Goal: Task Accomplishment & Management: Complete application form

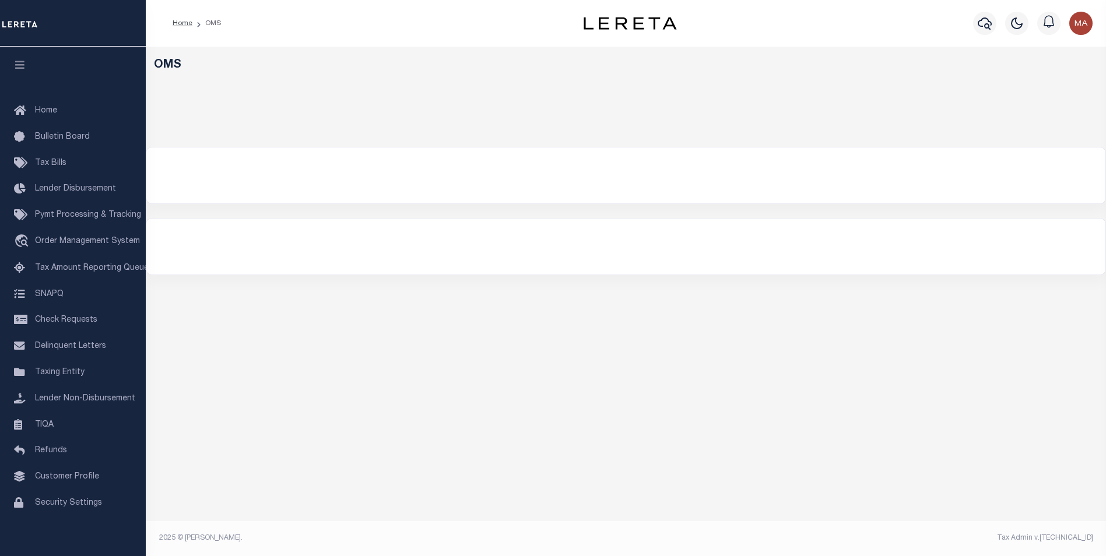
select select "200"
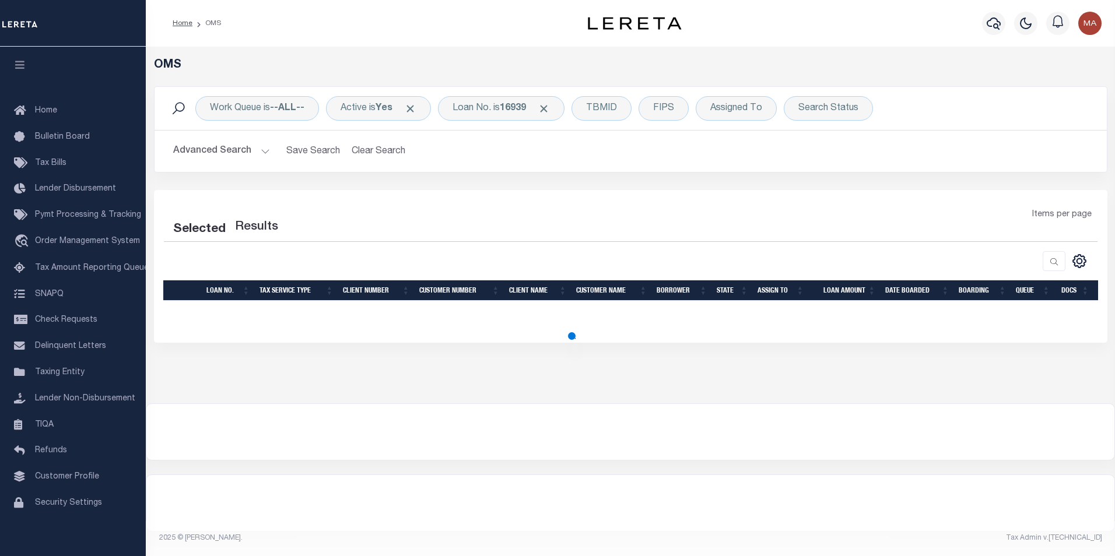
select select "200"
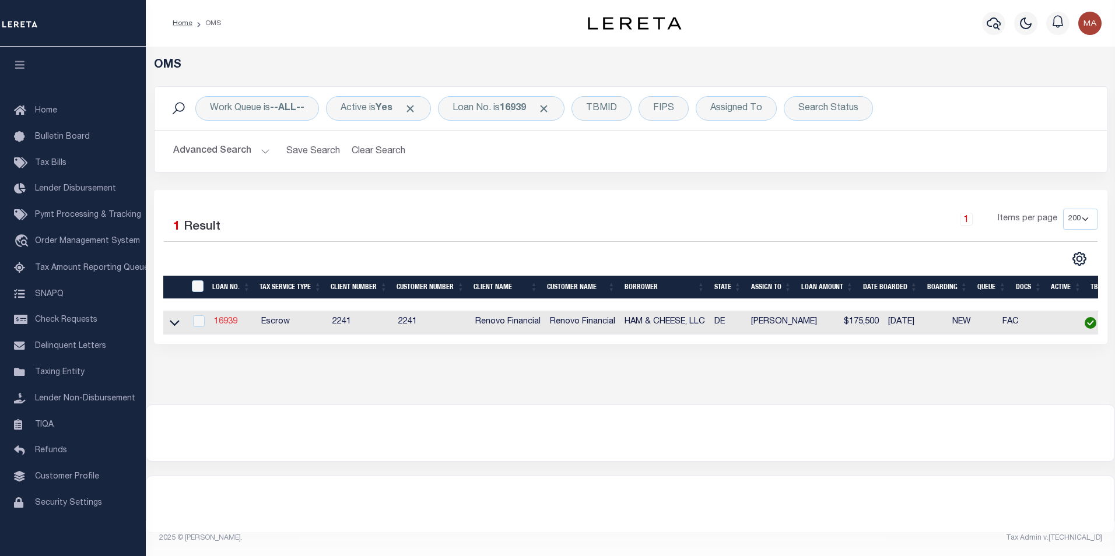
click at [230, 321] on link "16939" at bounding box center [225, 322] width 23 height 8
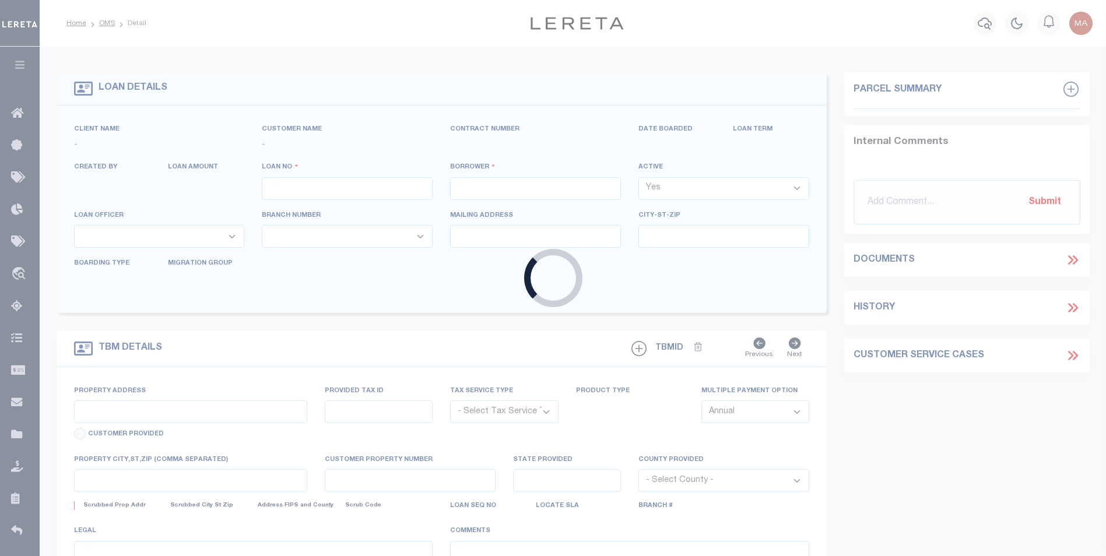
type input "16939"
type input "HAM & CHEESE, LLC"
select select
type input "1610 Marsh Road"
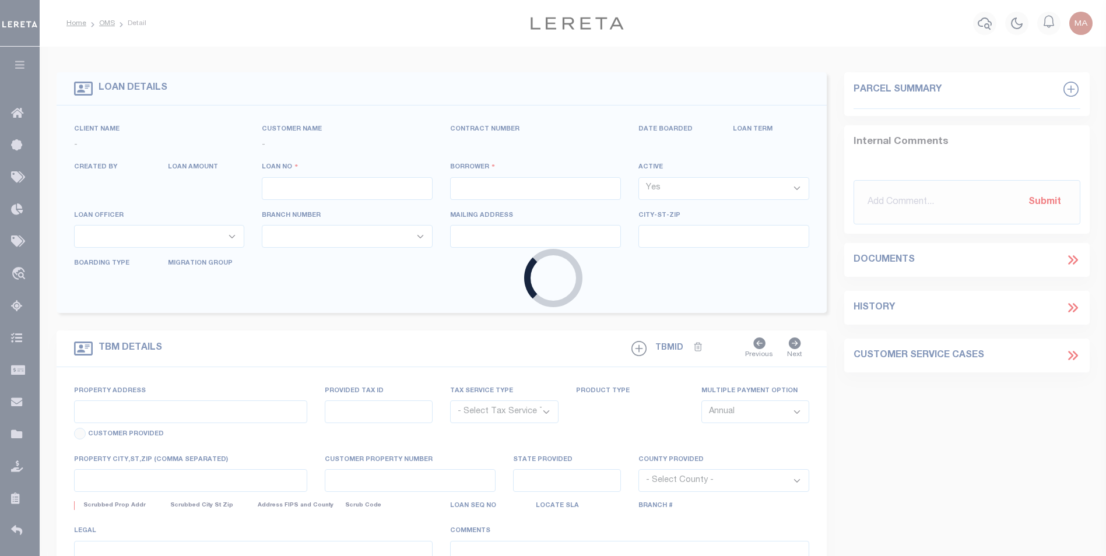
type input "Wilmington DE 19803"
select select "10"
select select "Escrow"
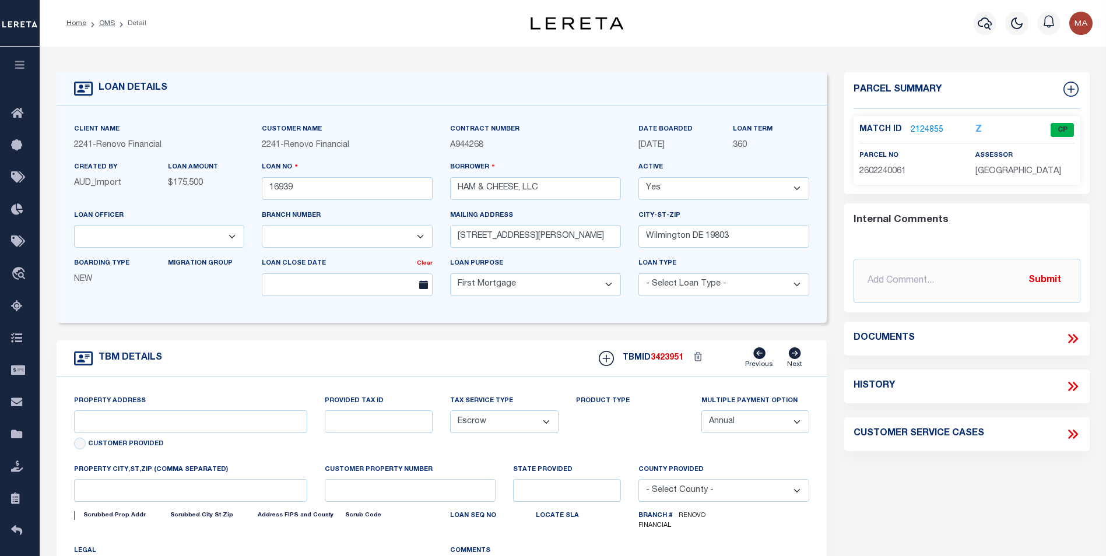
select select "25066"
select select "14701"
type input "1 East 24th Street"
select select
type input "Wilmington, DE 19802"
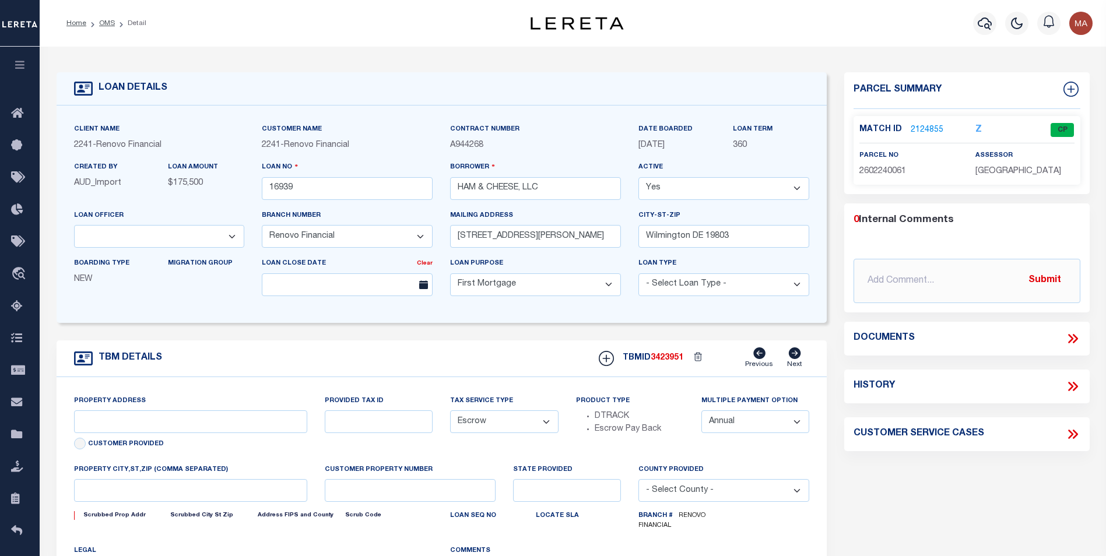
type input "a0kUS000007e4ld"
type input "DE"
select select
type textarea "LEGAL REQUIRED"
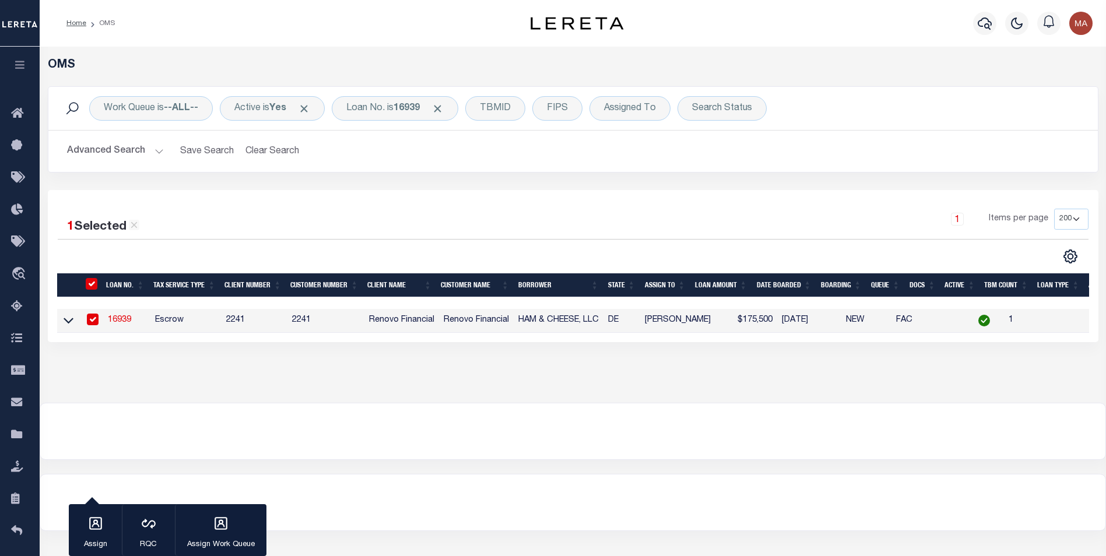
click at [123, 321] on link "16939" at bounding box center [119, 320] width 23 height 8
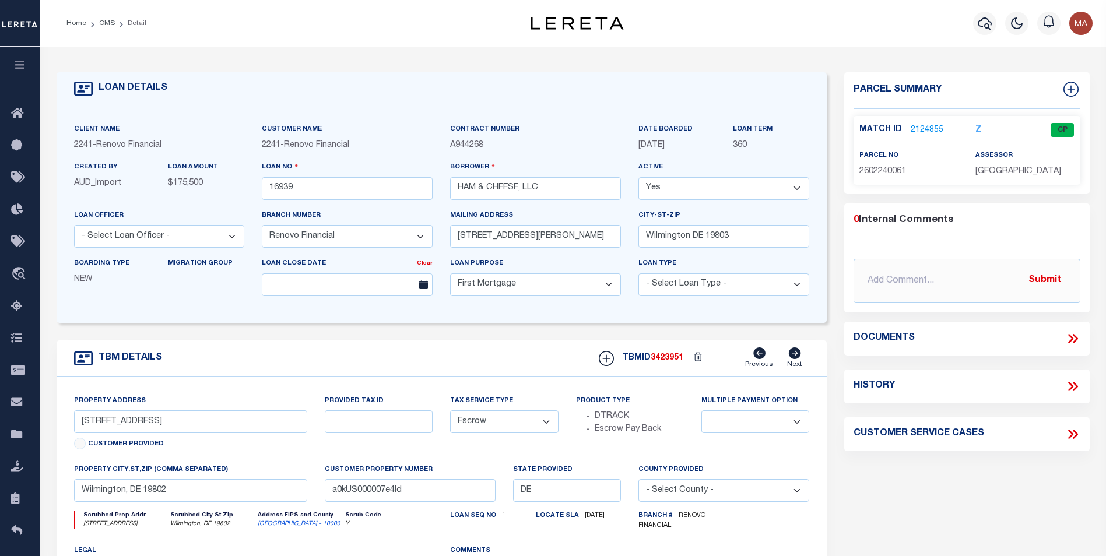
select select "25066"
select select
click at [926, 125] on link "2124855" at bounding box center [927, 130] width 33 height 12
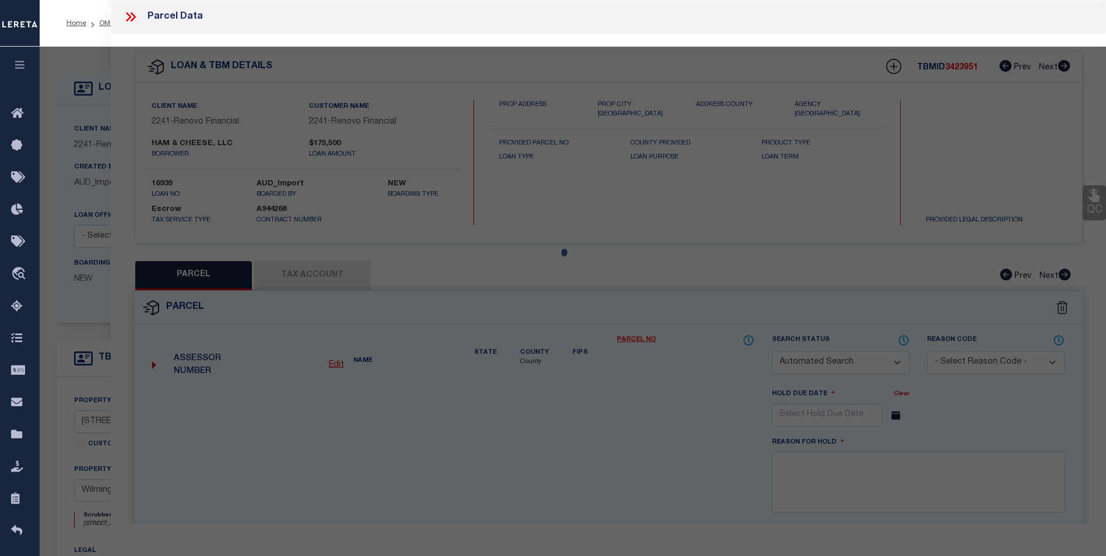
checkbox input "false"
select select "CP"
type input "Wilmington, DE 19802"
select select
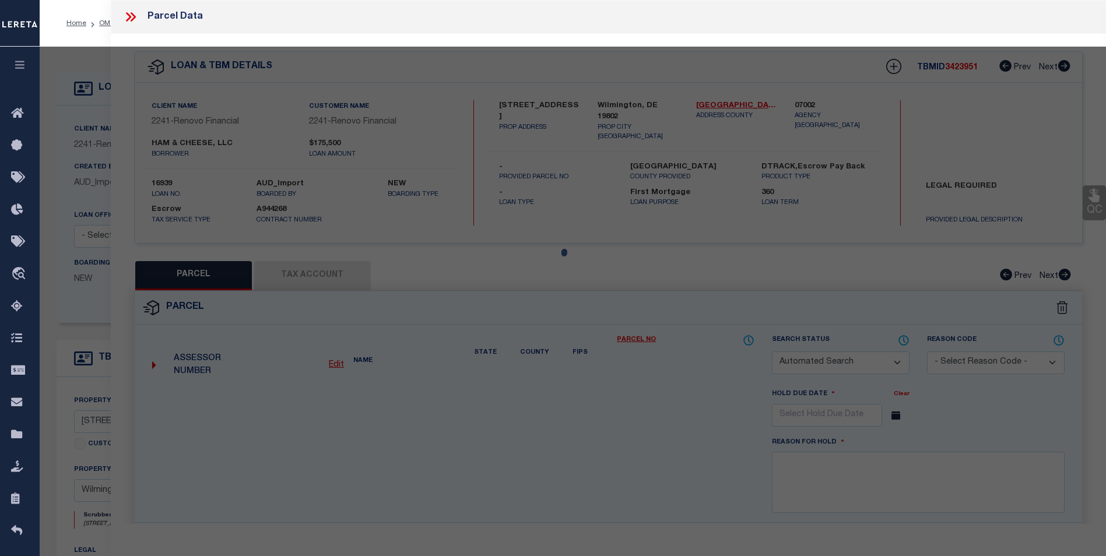
type input "1 E TWENTY FOURTH ST"
type input "Wilmington, DE 19802"
type textarea "WILMINGTON 3"
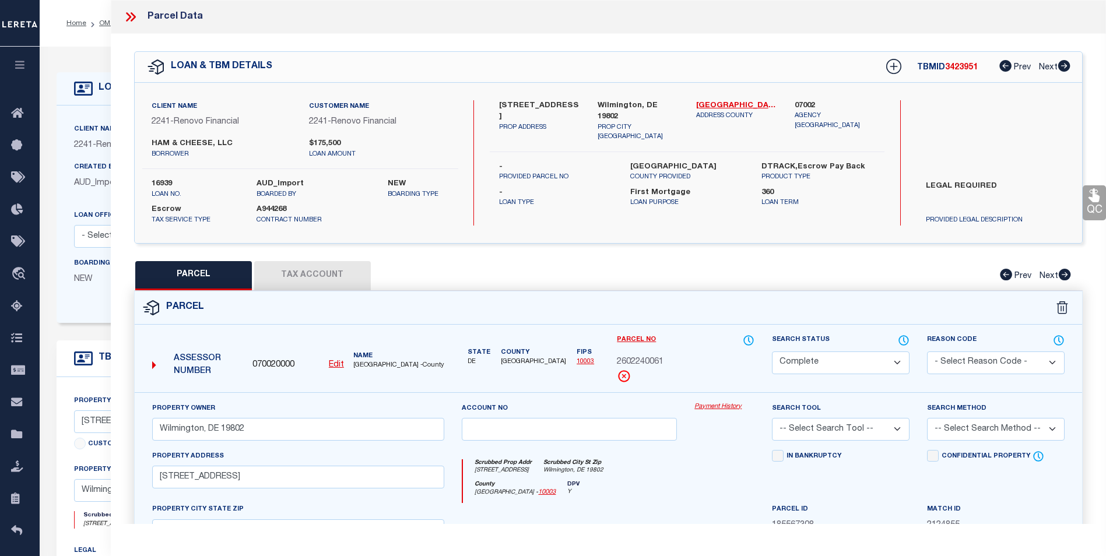
click at [713, 408] on link "Payment History" at bounding box center [725, 407] width 60 height 10
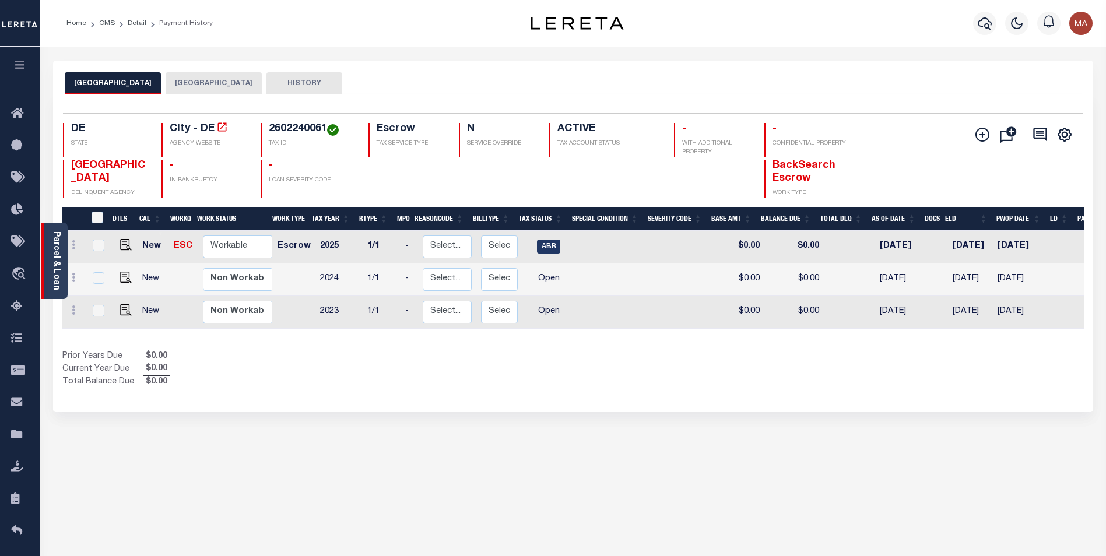
click at [55, 257] on link "Parcel & Loan" at bounding box center [56, 261] width 8 height 59
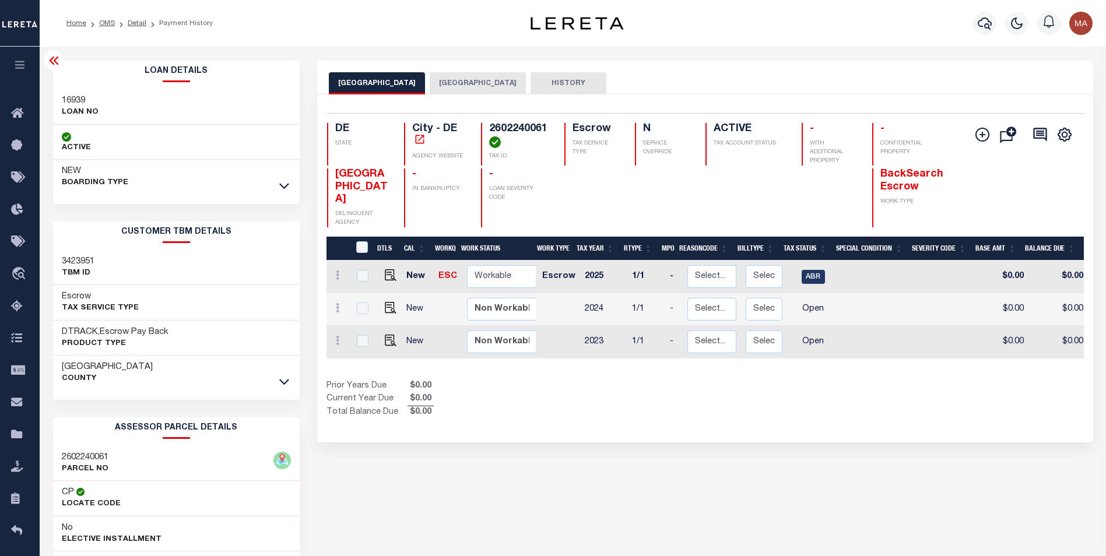
click at [465, 87] on button "[GEOGRAPHIC_DATA]" at bounding box center [478, 83] width 96 height 22
click at [372, 81] on button "WILMINGTON CITY" at bounding box center [377, 83] width 96 height 22
click at [456, 82] on button "NEW CASTLE COUNTY" at bounding box center [478, 83] width 96 height 22
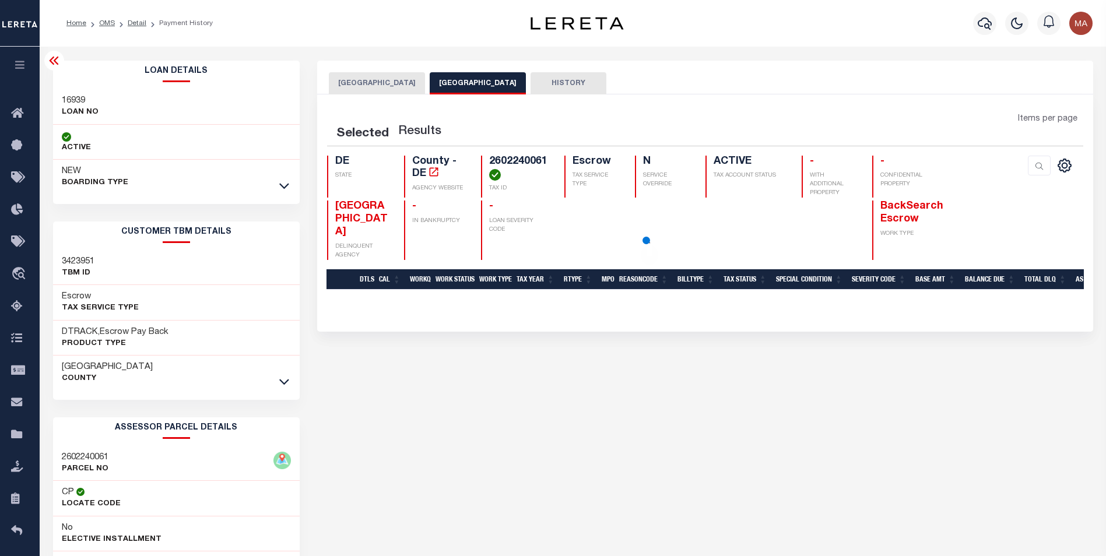
click at [549, 79] on button "HISTORY" at bounding box center [569, 83] width 76 height 22
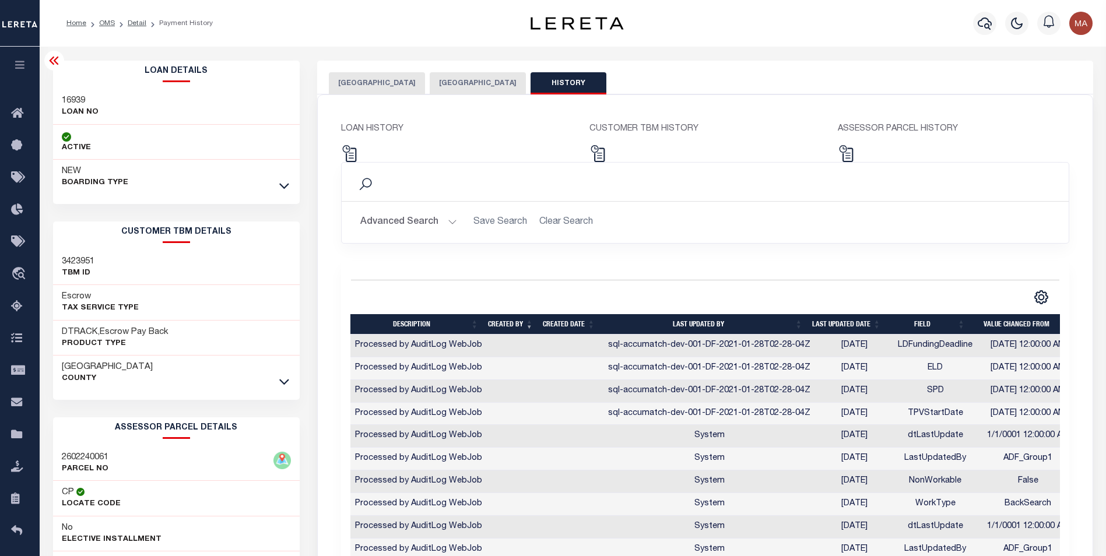
click at [448, 83] on button "NEW CASTLE COUNTY" at bounding box center [478, 83] width 96 height 22
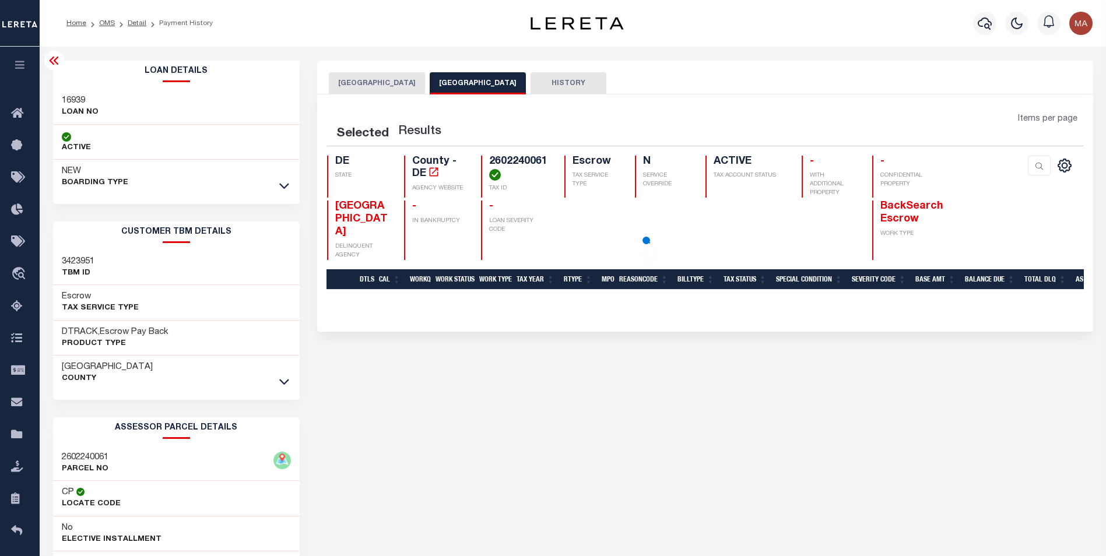
click at [358, 83] on button "WILMINGTON CITY" at bounding box center [377, 83] width 96 height 22
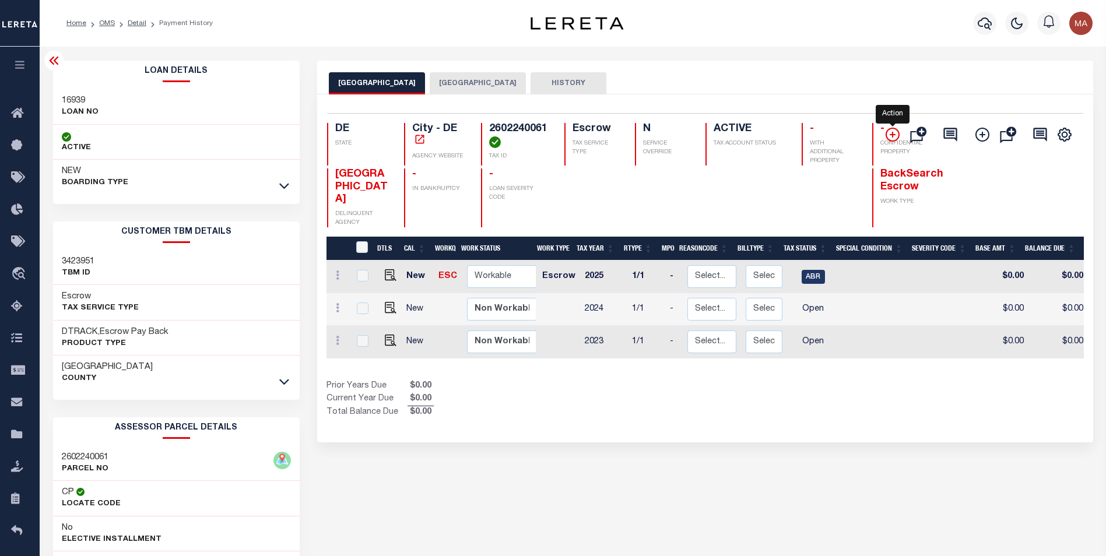
click at [889, 136] on icon "" at bounding box center [893, 135] width 14 height 14
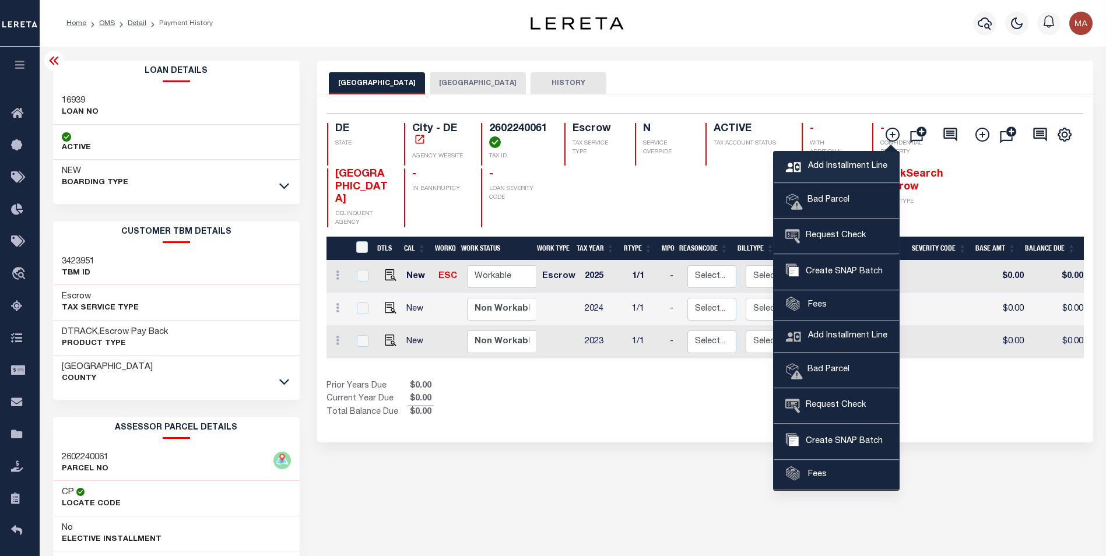
click at [838, 169] on span "Add Installment Line" at bounding box center [846, 166] width 82 height 13
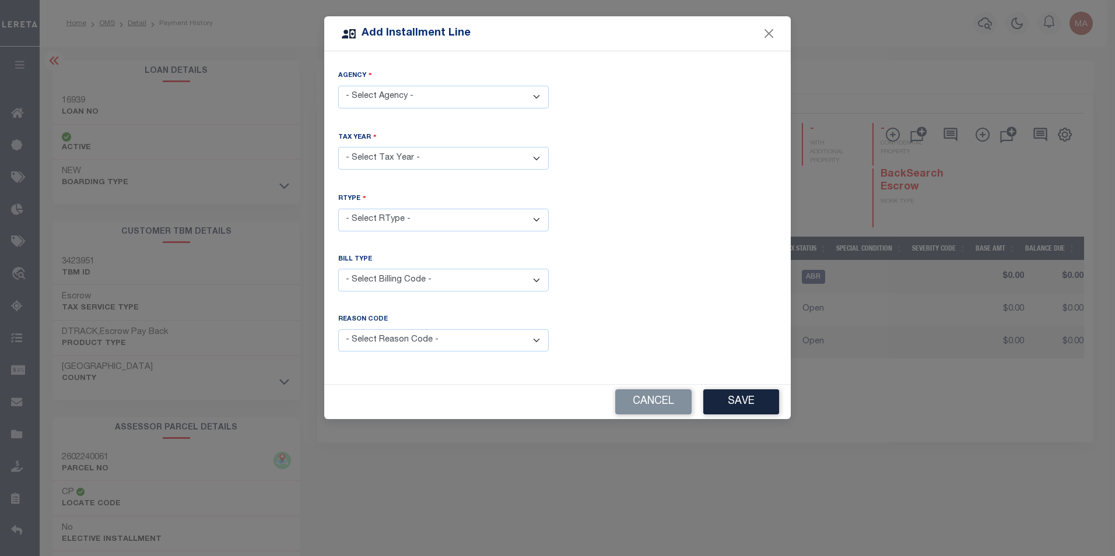
click at [461, 95] on select "- Select Agency - NEW CASTLE COUNTY - County WILMINGTON CITY - City" at bounding box center [443, 97] width 211 height 23
click at [338, 86] on select "- Select Agency - NEW CASTLE COUNTY - County WILMINGTON CITY - City" at bounding box center [443, 97] width 211 height 23
click at [418, 157] on select "- Select Year - 2005 2006 2007 2008 2009 2010 2011 2012 2013 2014 2015 2016 201…" at bounding box center [443, 158] width 211 height 23
drag, startPoint x: 644, startPoint y: 395, endPoint x: 633, endPoint y: 395, distance: 11.7
click at [644, 395] on button "Cancel" at bounding box center [653, 402] width 76 height 25
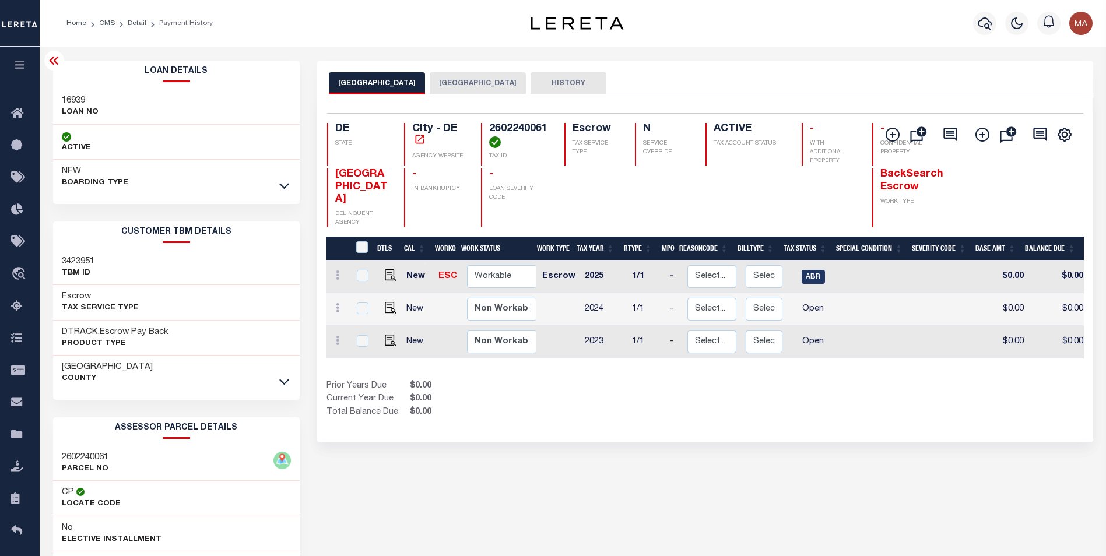
click at [474, 78] on button "[GEOGRAPHIC_DATA]" at bounding box center [478, 83] width 96 height 22
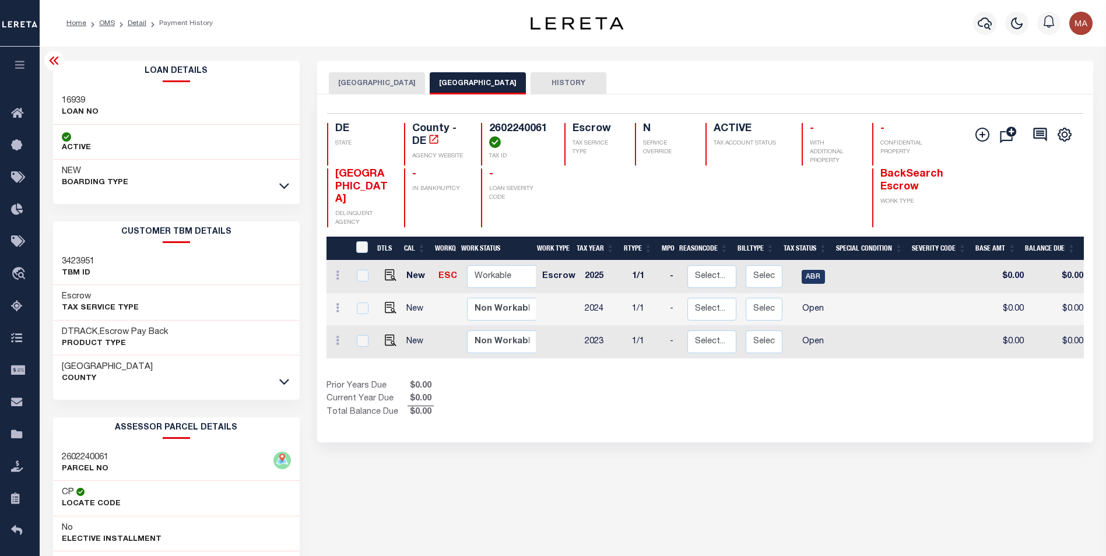
click at [363, 83] on button "[GEOGRAPHIC_DATA]" at bounding box center [377, 83] width 96 height 22
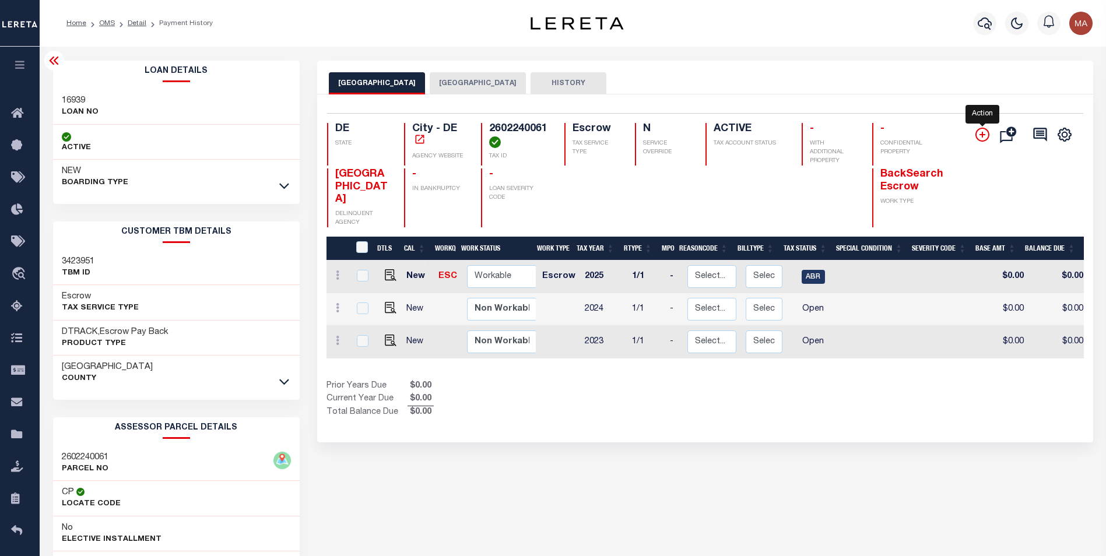
click at [983, 136] on icon "" at bounding box center [983, 135] width 6 height 6
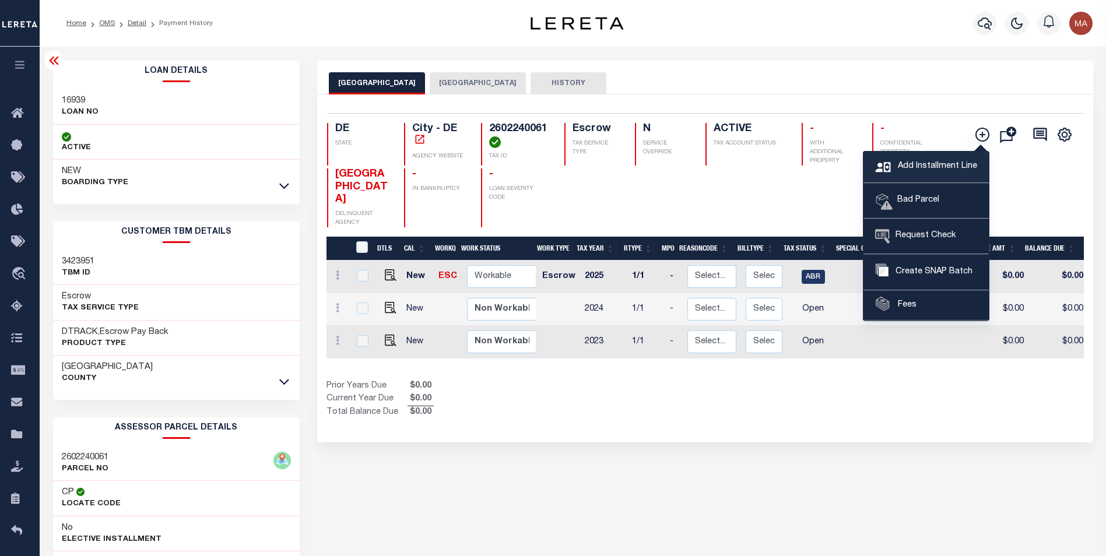
click at [948, 165] on span "Add Installment Line" at bounding box center [936, 166] width 82 height 13
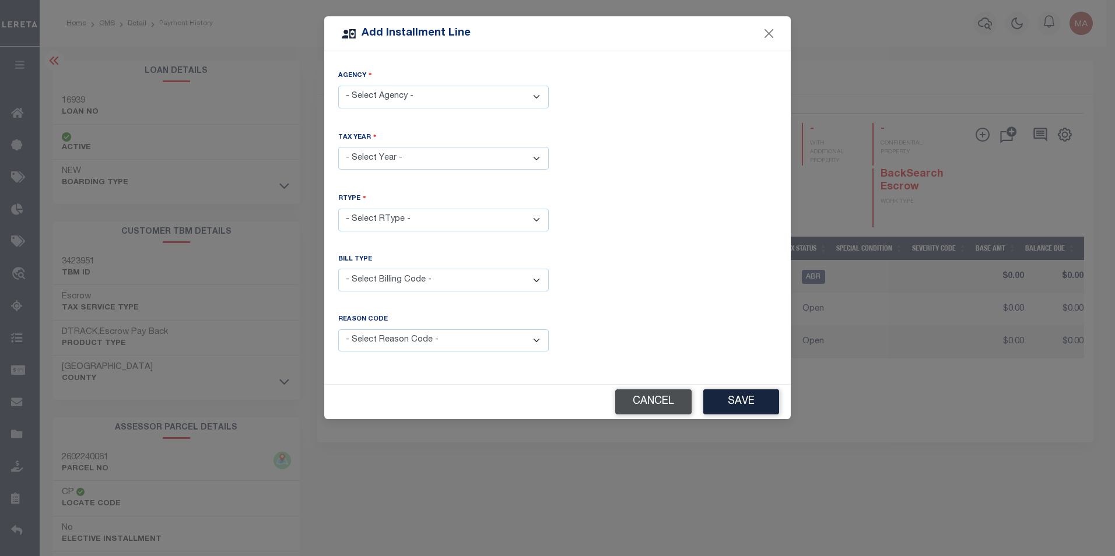
click at [653, 405] on button "Cancel" at bounding box center [653, 402] width 76 height 25
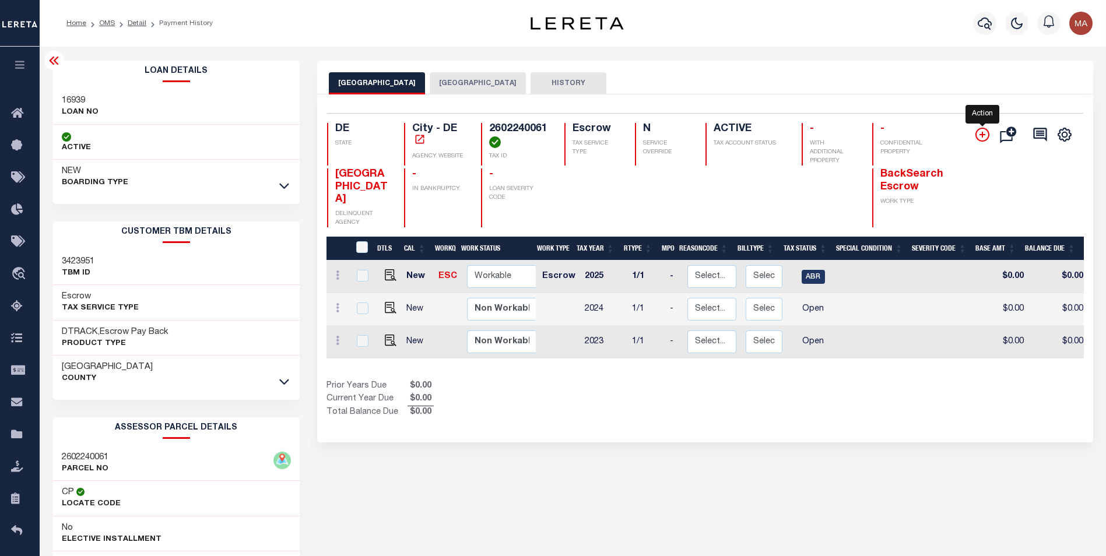
click at [986, 140] on icon "" at bounding box center [983, 135] width 14 height 14
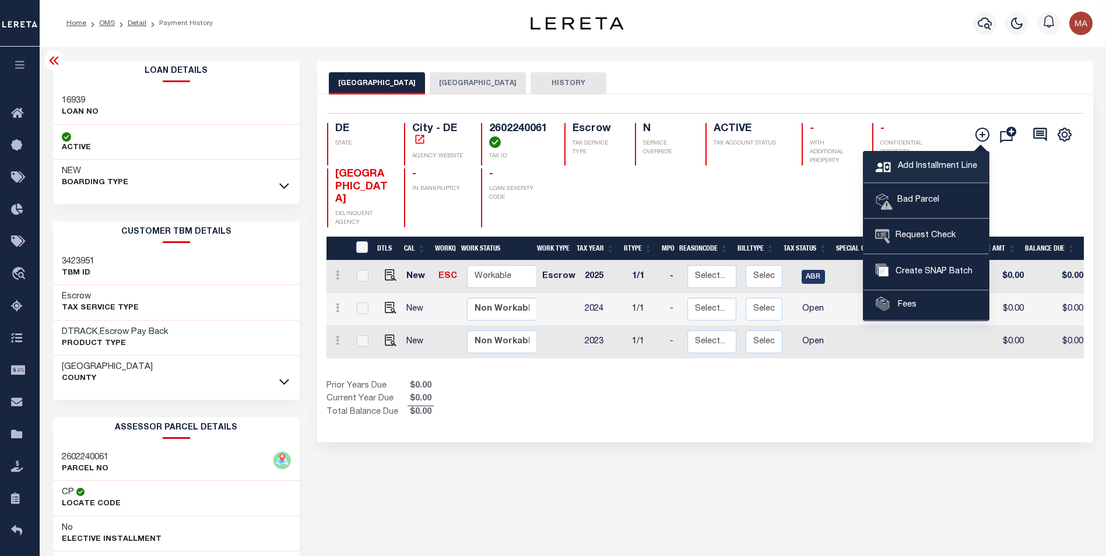
click at [948, 166] on span "Add Installment Line" at bounding box center [936, 166] width 82 height 13
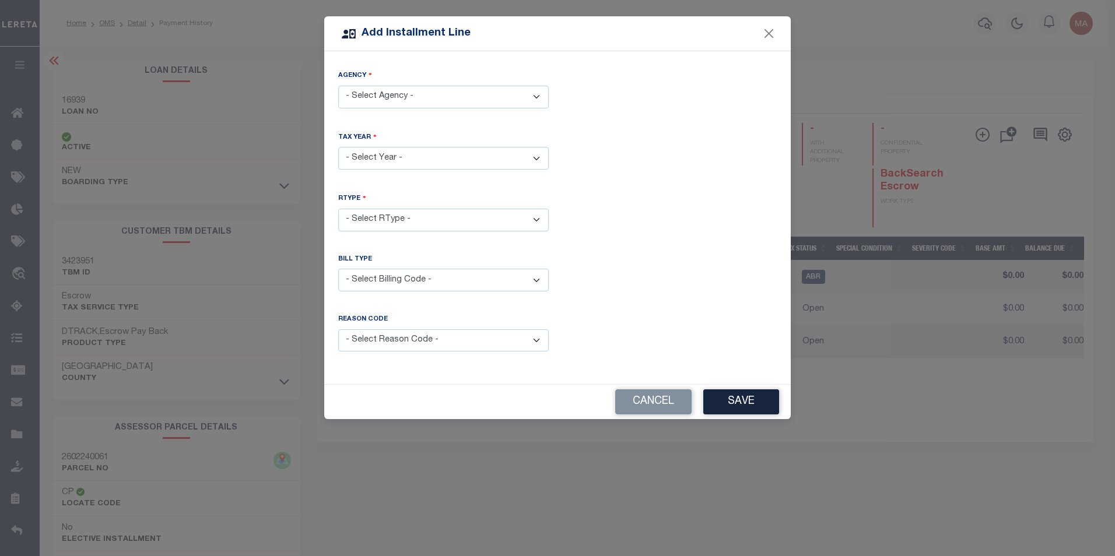
click at [412, 100] on select "- Select Agency - NEW CASTLE COUNTY - County WILMINGTON CITY - City" at bounding box center [443, 97] width 211 height 23
select select "1000304000"
click at [338, 86] on select "- Select Agency - NEW CASTLE COUNTY - County WILMINGTON CITY - City" at bounding box center [443, 97] width 211 height 23
click at [386, 157] on select "- Select Year - 2005 2006 2007 2008 2009 2010 2011 2012 2013 2014 2015 2016 201…" at bounding box center [443, 158] width 211 height 23
select select "2026"
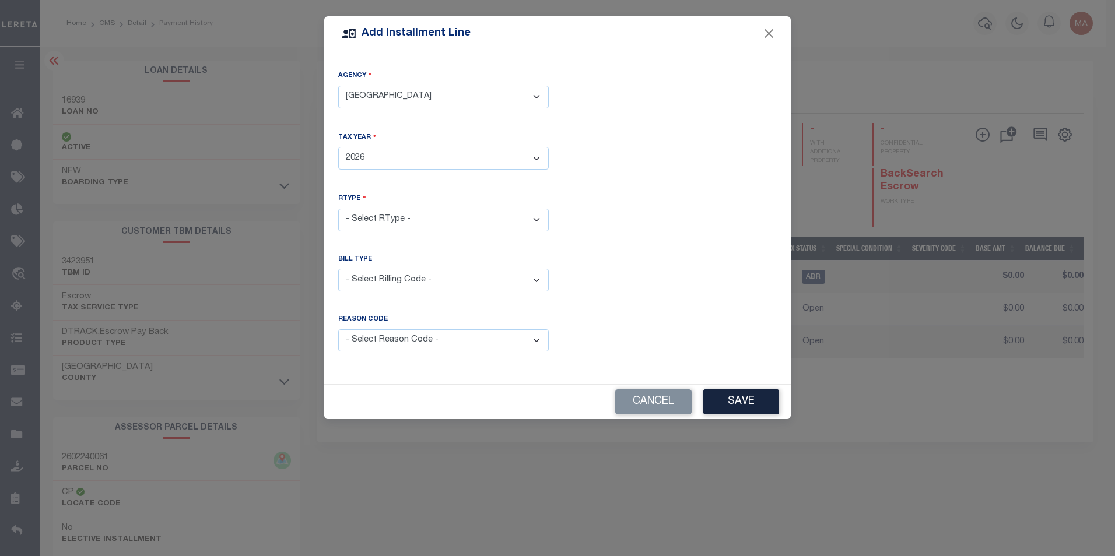
click at [338, 147] on select "- Select Year - 2005 2006 2007 2008 2009 2010 2011 2012 2013 2014 2015 2016 201…" at bounding box center [443, 158] width 211 height 23
click at [443, 218] on select "- Select RType - 1/1" at bounding box center [443, 220] width 211 height 23
select select "0"
click at [338, 209] on select "- Select RType - 1/1" at bounding box center [443, 220] width 211 height 23
click at [422, 278] on select "- Select Billing Code - Regular Delinquent Supplemental Corrected/Adjusted Bill…" at bounding box center [443, 280] width 211 height 23
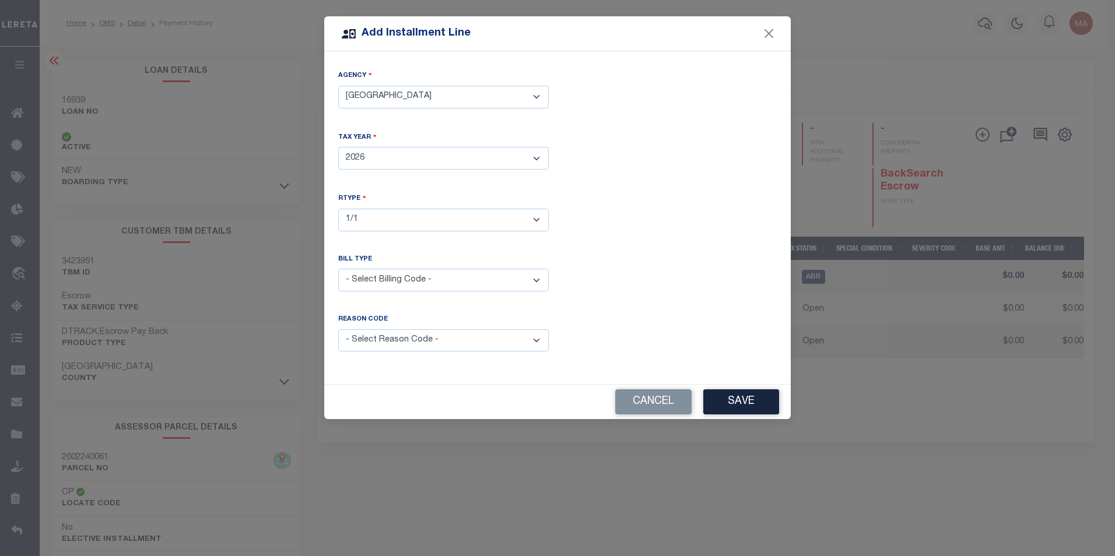
click at [668, 354] on div "Reason Code is required" at bounding box center [672, 340] width 228 height 51
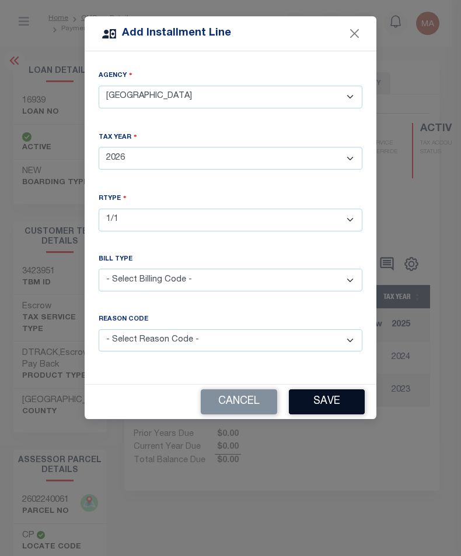
click at [331, 398] on button "Save" at bounding box center [327, 402] width 76 height 25
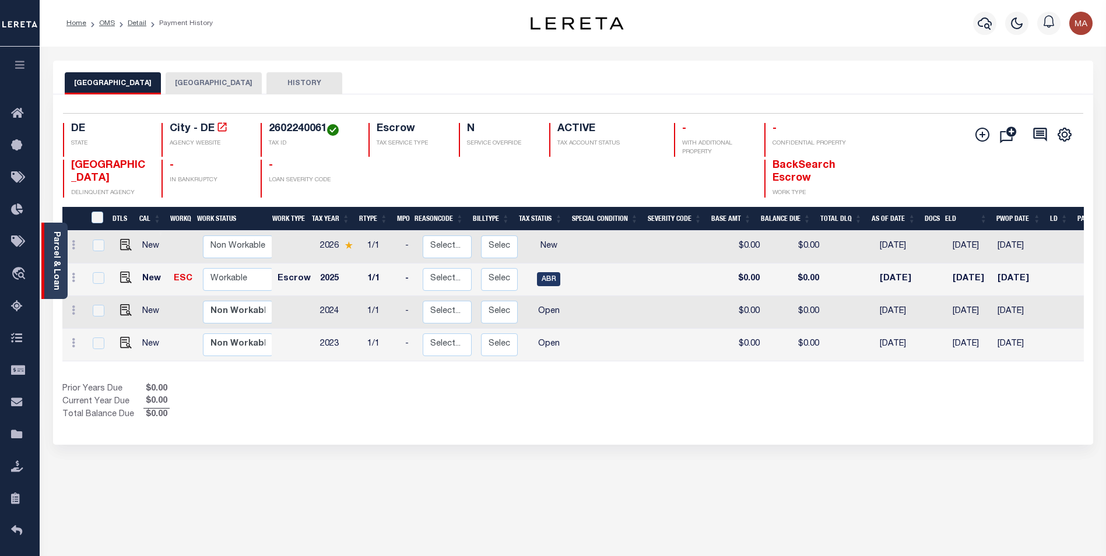
click at [55, 260] on link "Parcel & Loan" at bounding box center [56, 261] width 8 height 59
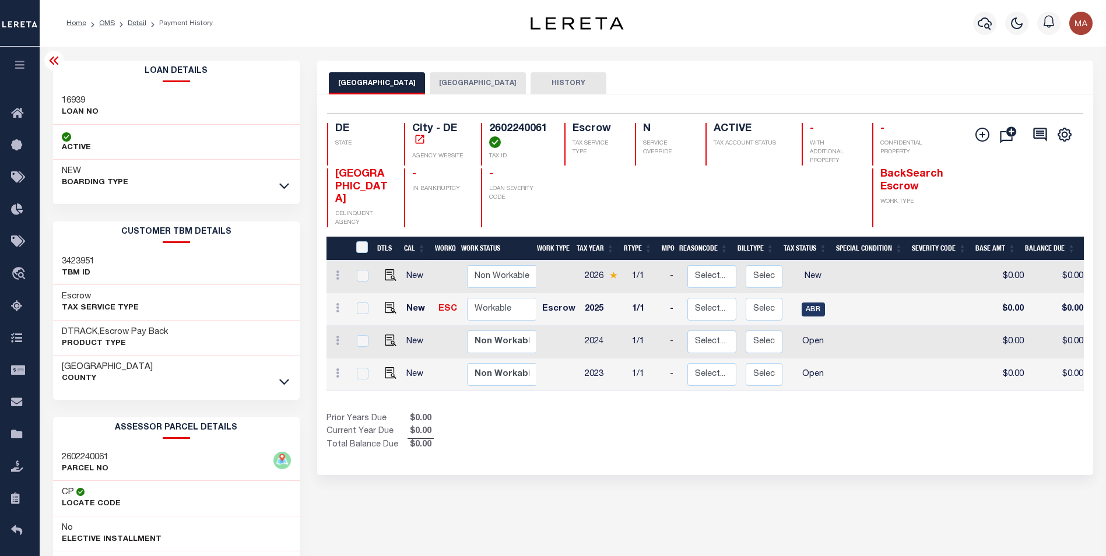
click at [20, 68] on icon "button" at bounding box center [19, 64] width 13 height 10
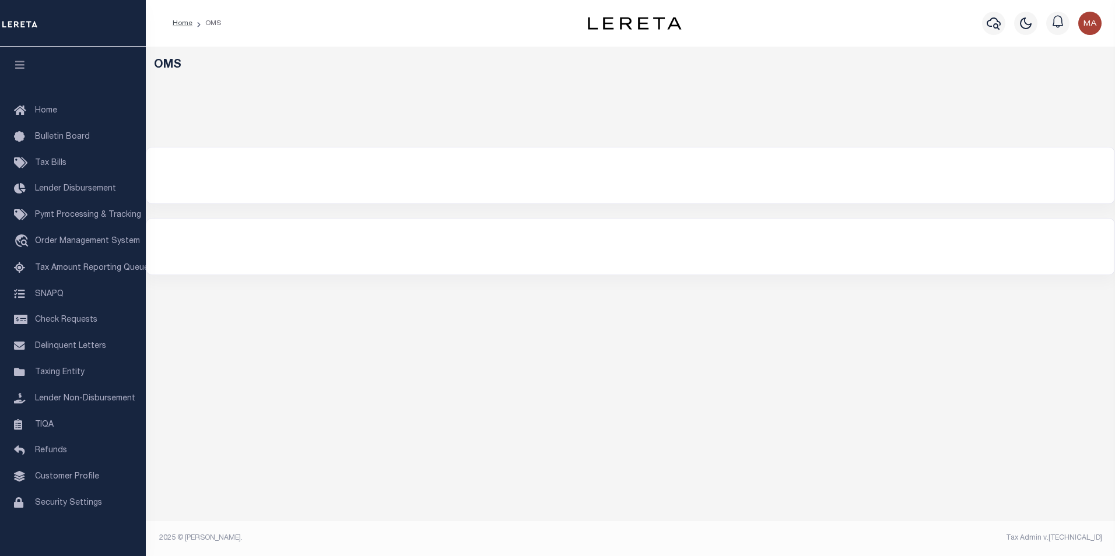
select select "200"
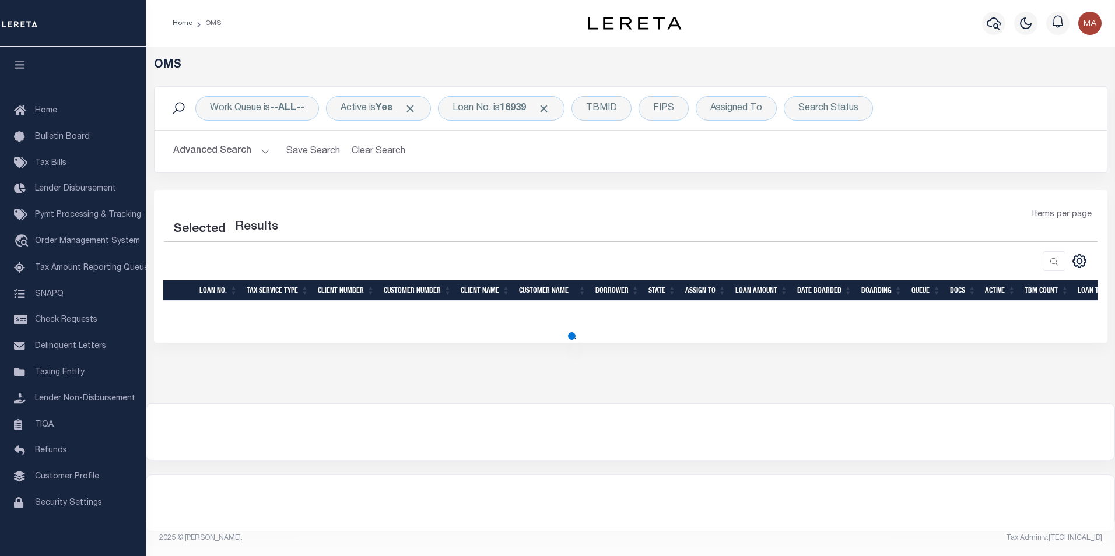
select select "200"
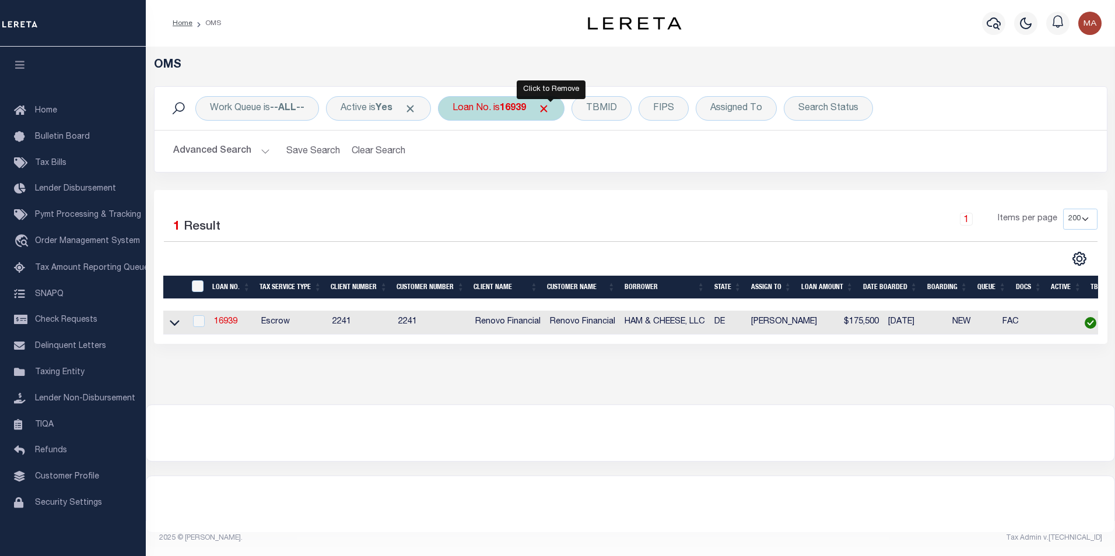
click at [549, 113] on span "Click to Remove" at bounding box center [544, 109] width 12 height 12
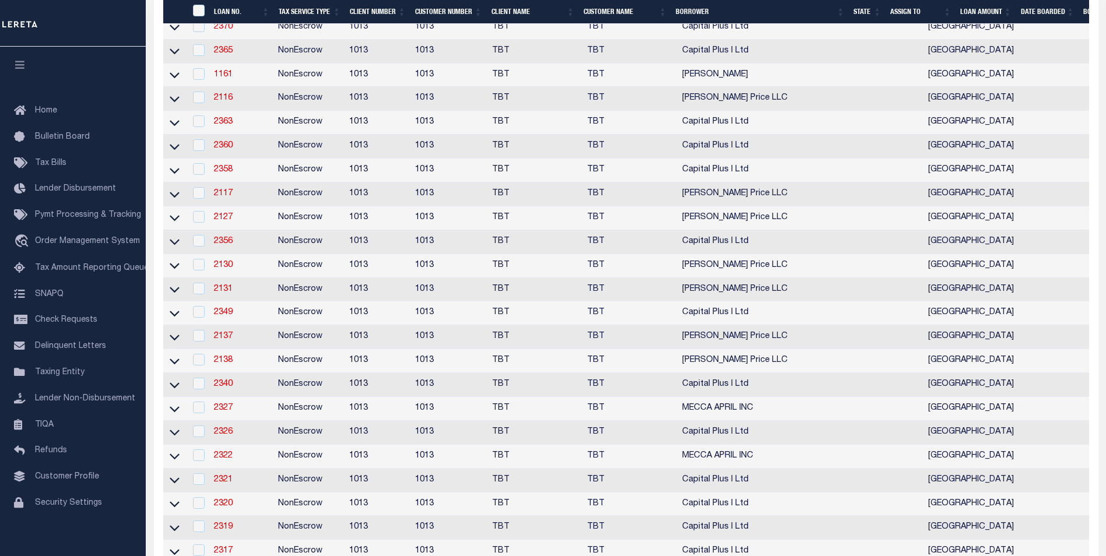
scroll to position [933, 0]
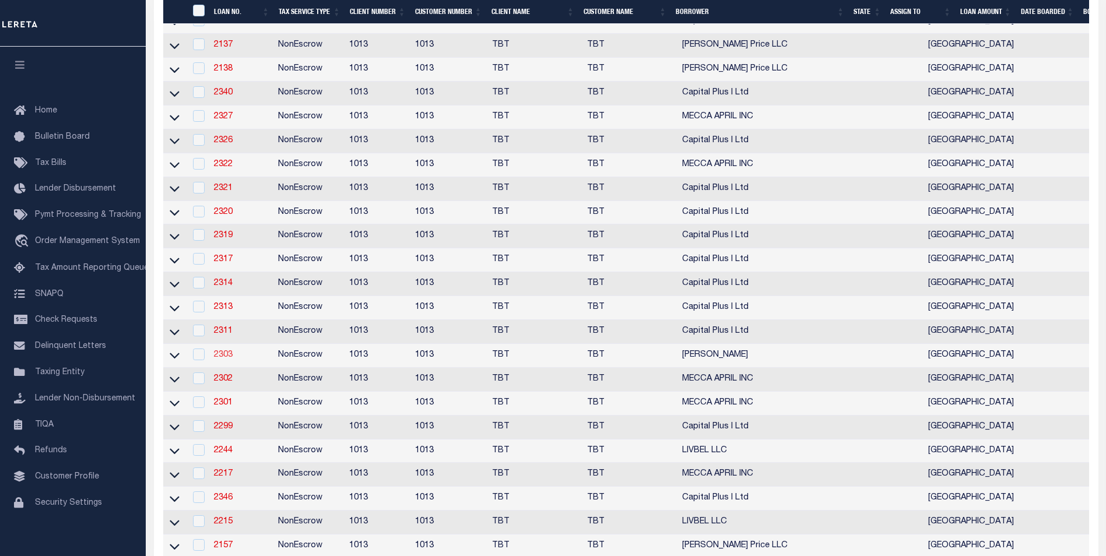
click at [220, 359] on link "2303" at bounding box center [223, 355] width 19 height 8
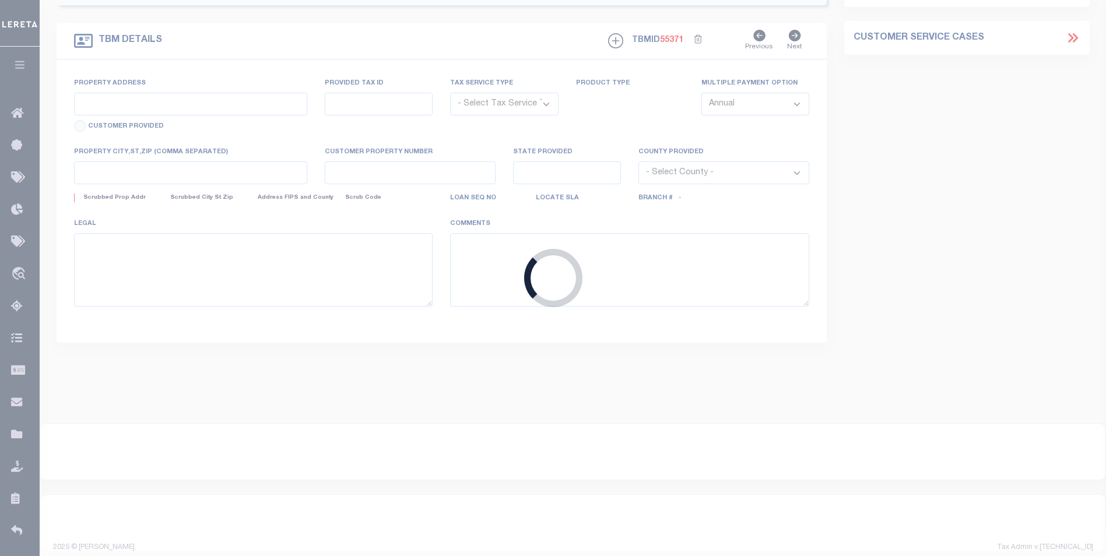
type input "2303"
type input "[PERSON_NAME]"
select select
select select "NonEscrow"
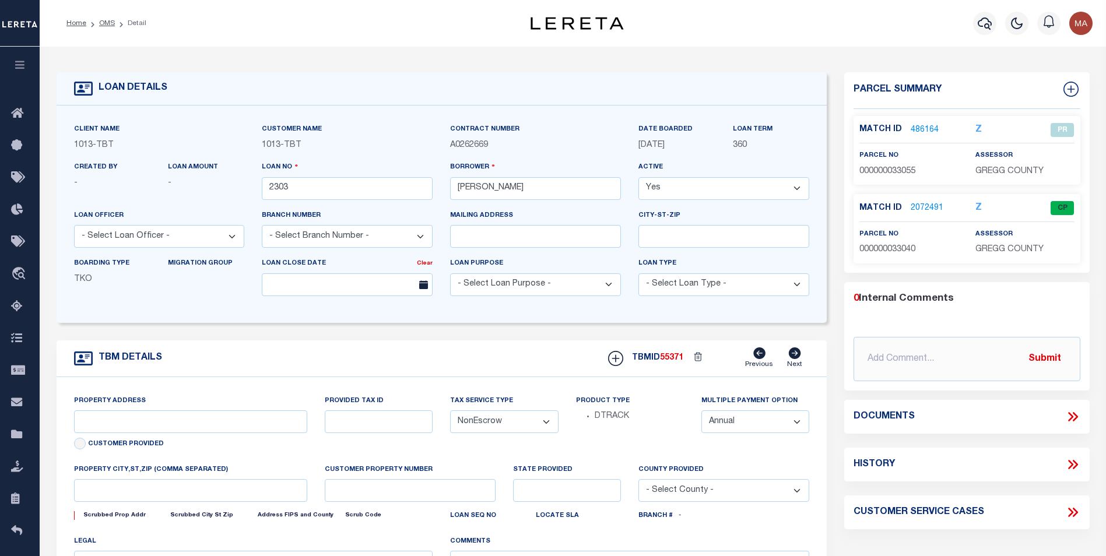
type input "506 W. Marshall"
select select
type input "Longview, TX 75601"
type input "[GEOGRAPHIC_DATA]"
select select "[PERSON_NAME]"
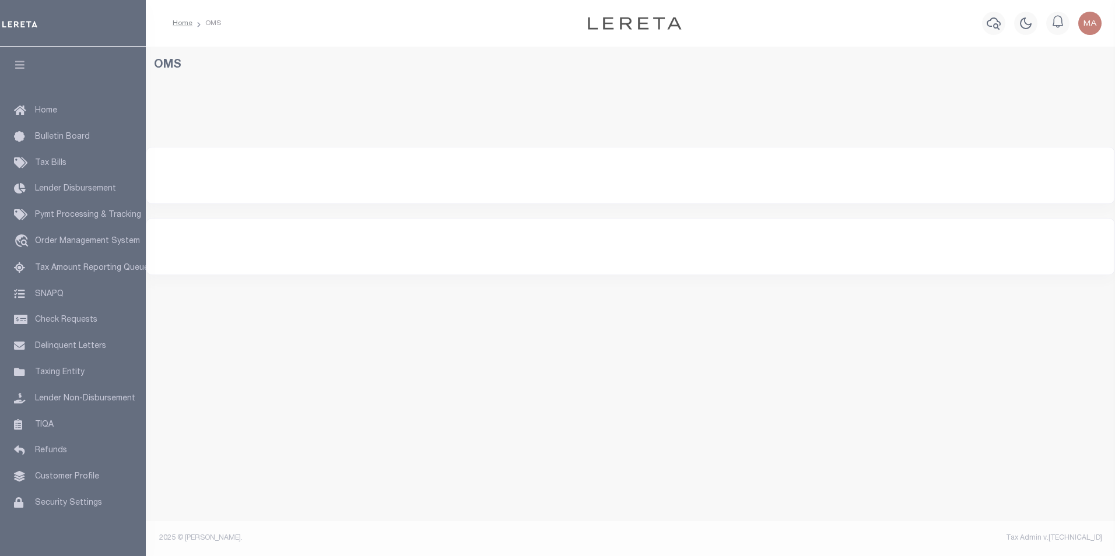
select select "200"
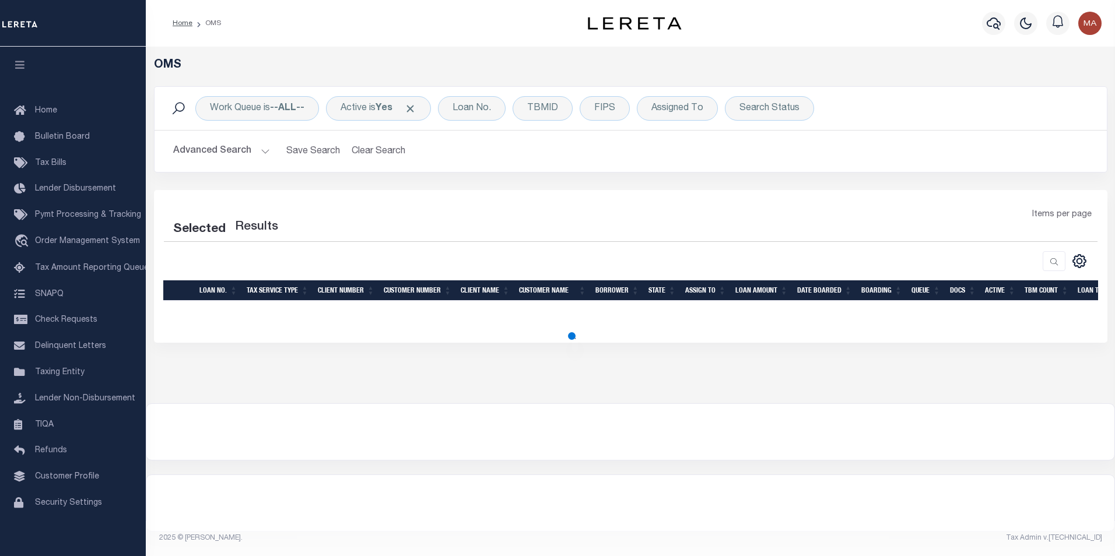
select select "200"
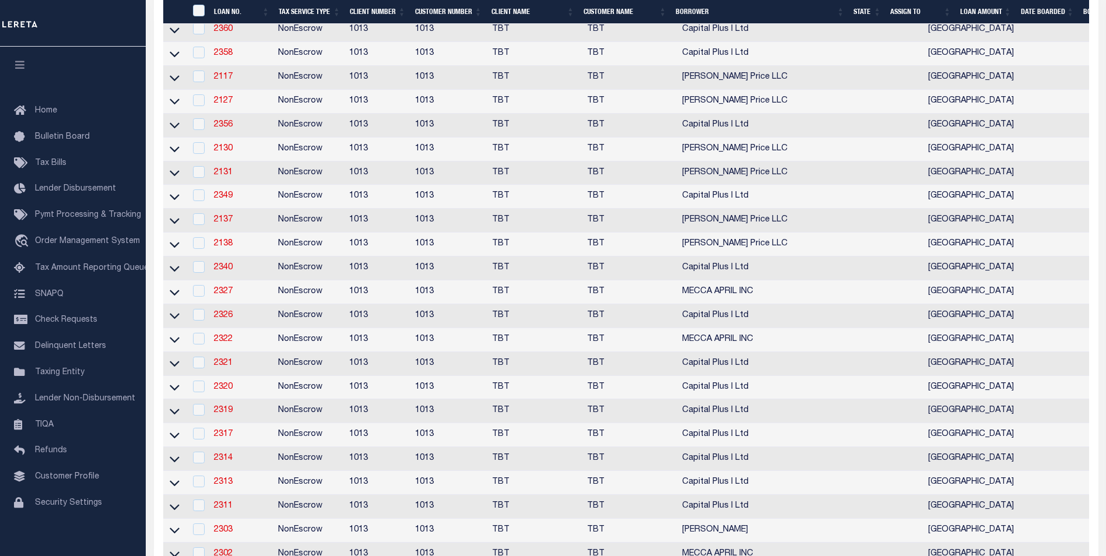
scroll to position [817, 0]
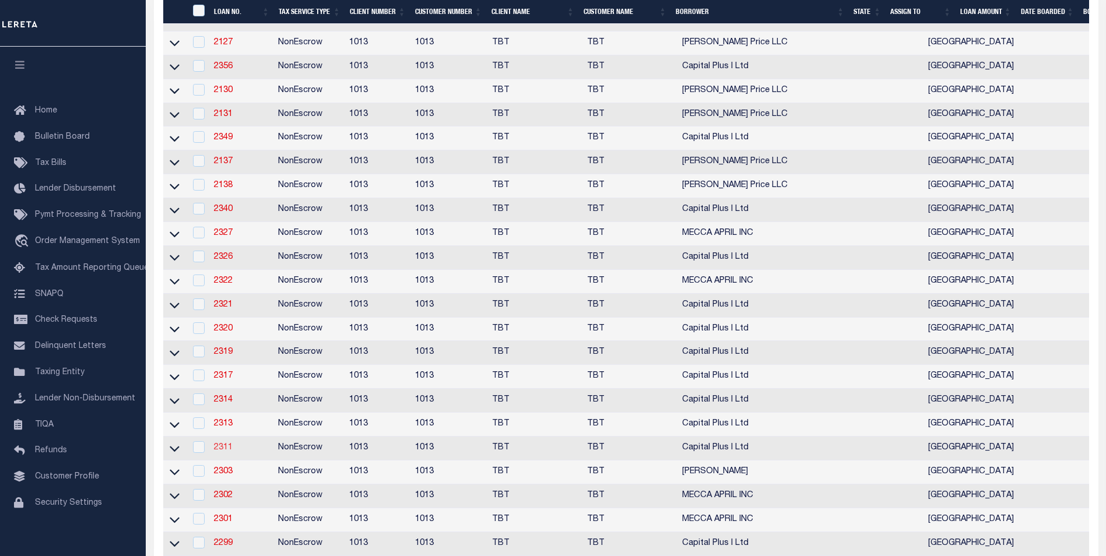
click at [223, 452] on link "2311" at bounding box center [223, 448] width 19 height 8
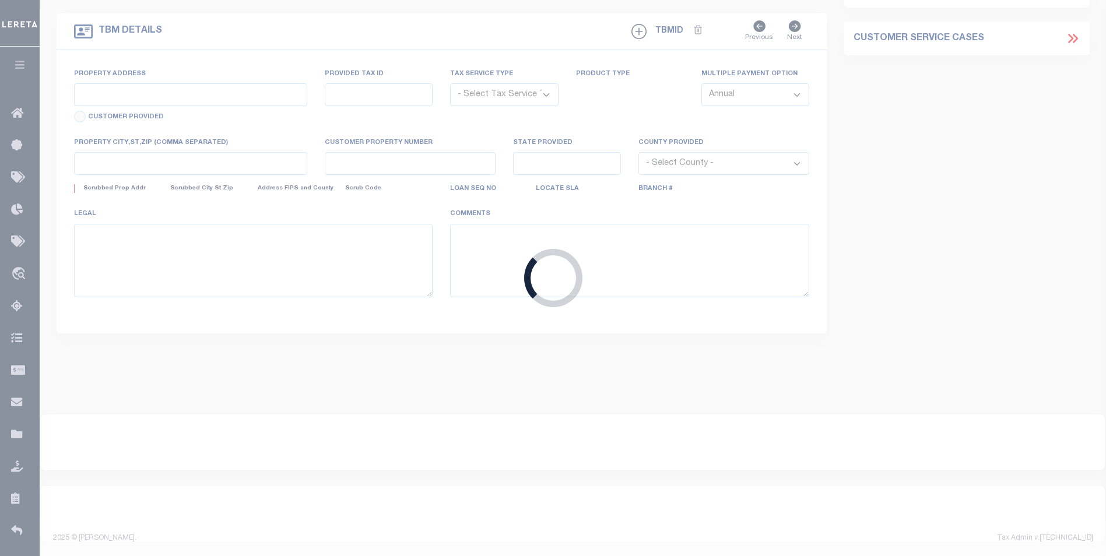
type input "2311"
type input "Capital Plus I Ltd"
select select
select select "NonEscrow"
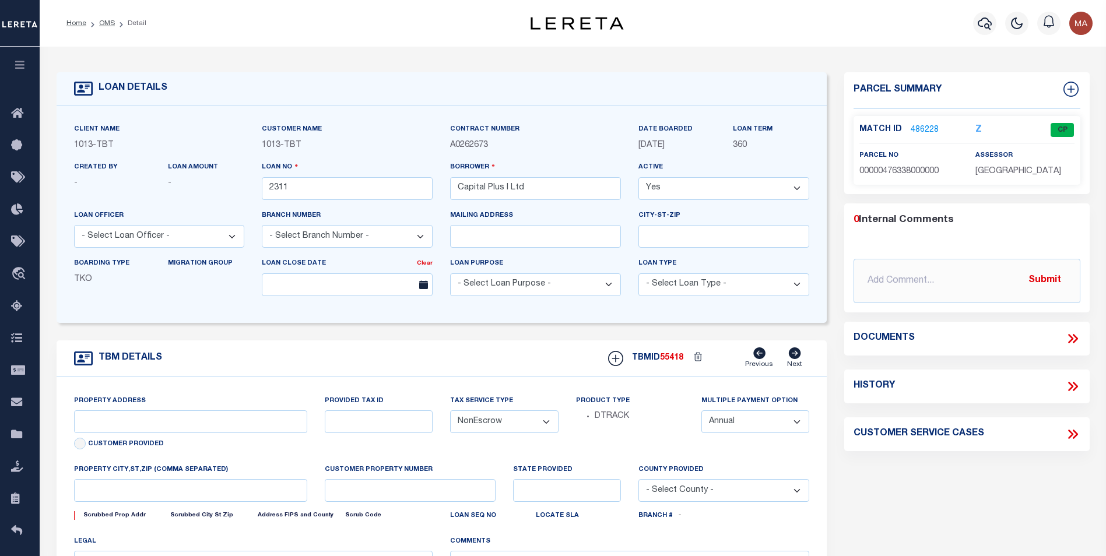
type input "[STREET_ADDRESS][US_STATE]"
select select
type input "[GEOGRAPHIC_DATA]"
select select "[GEOGRAPHIC_DATA]"
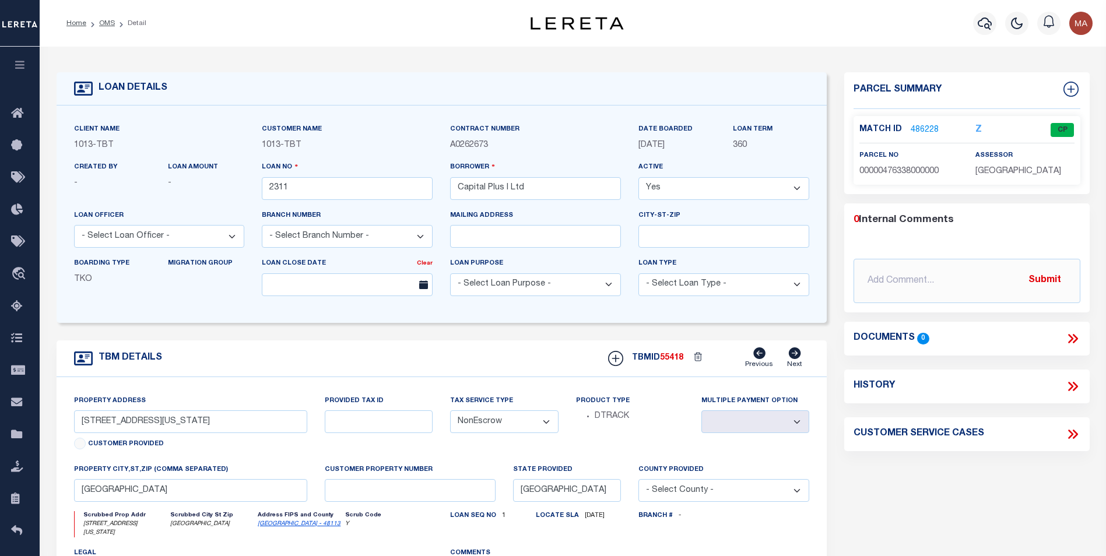
click at [923, 127] on link "486228" at bounding box center [925, 130] width 28 height 12
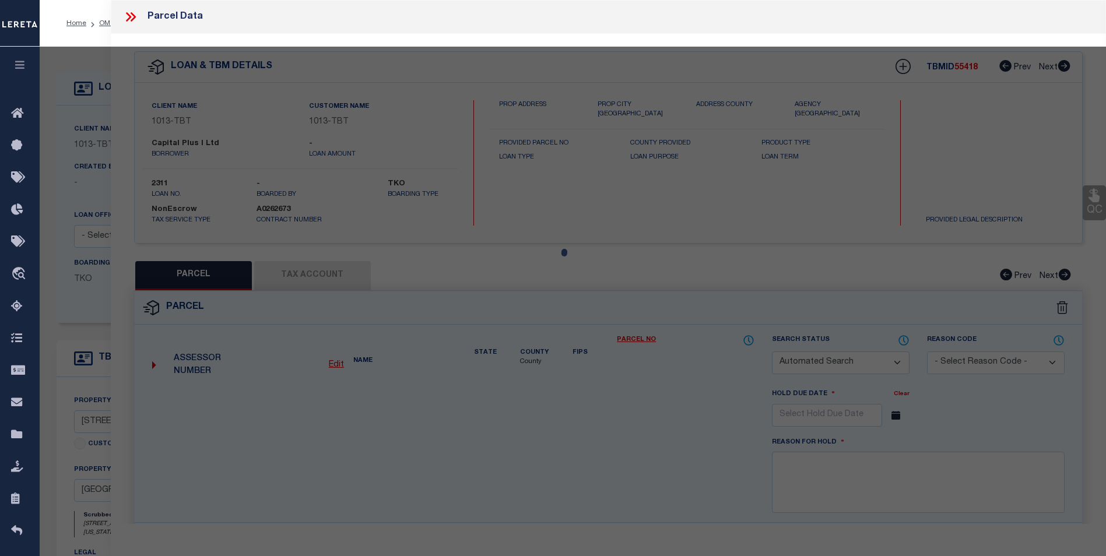
checkbox input "false"
select select "CP"
type input "RENTERIA J SOCORRO"
type input "00000476338000000"
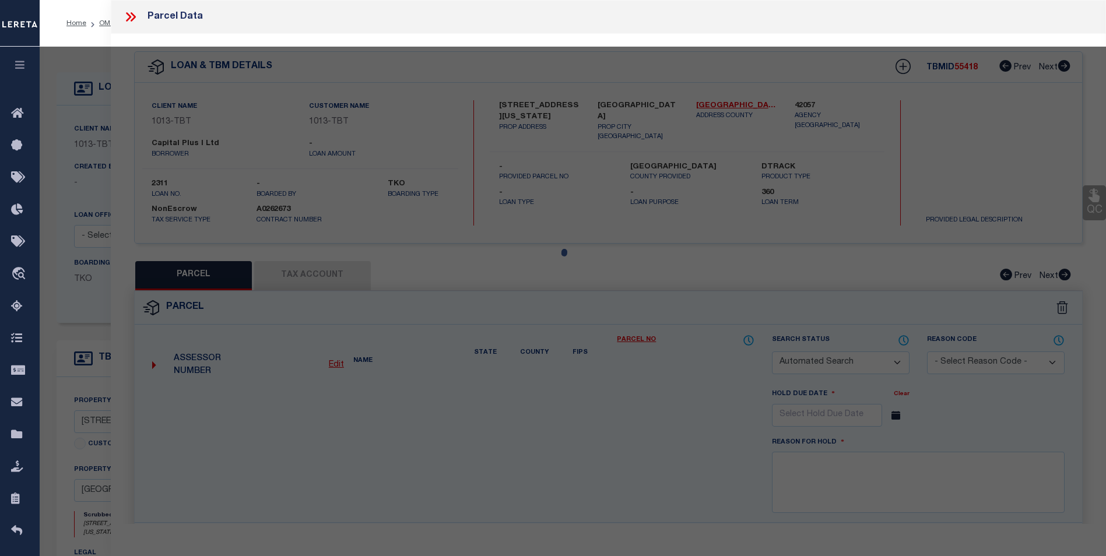
type input "3114 ARIZONA"
type input "DALLAS TX"
type textarea "BELMAR BLK 5/5995 LT 4 INT200900090595 DD03282009 CO-DC 5995 005 00400 4DA5995 …"
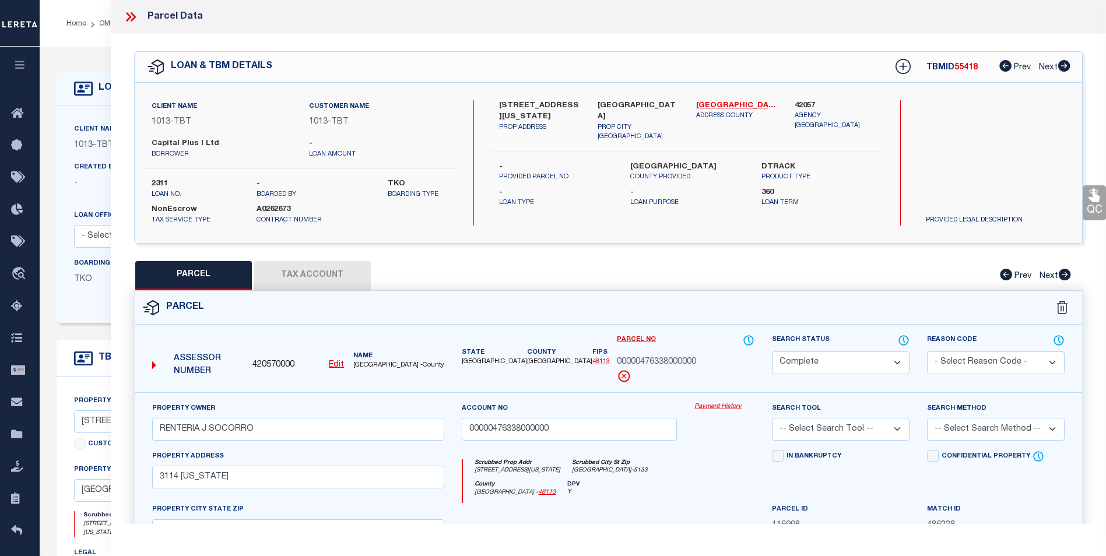
click at [720, 405] on link "Payment History" at bounding box center [725, 407] width 60 height 10
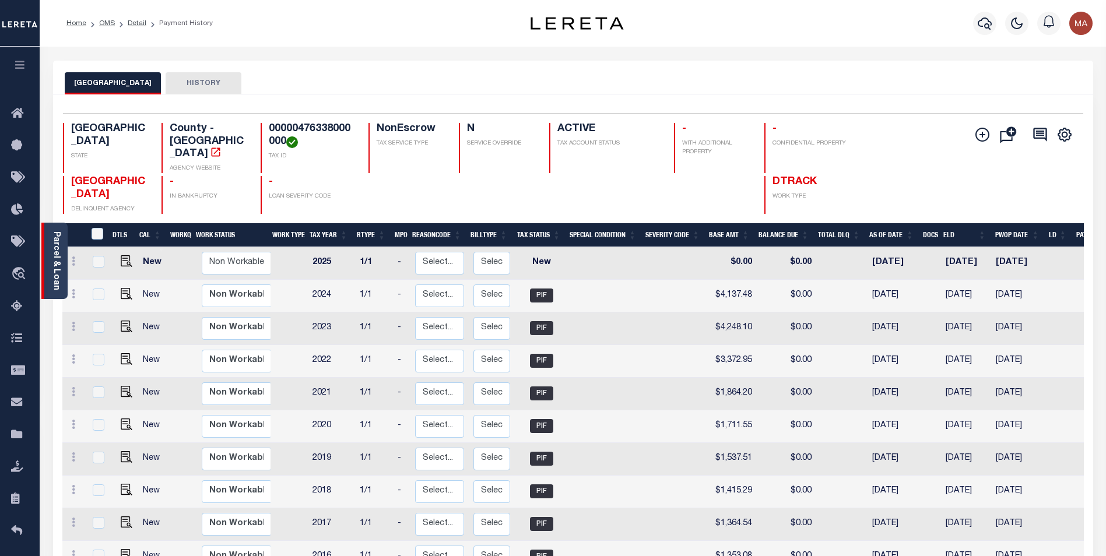
click at [57, 262] on link "Parcel & Loan" at bounding box center [56, 261] width 8 height 59
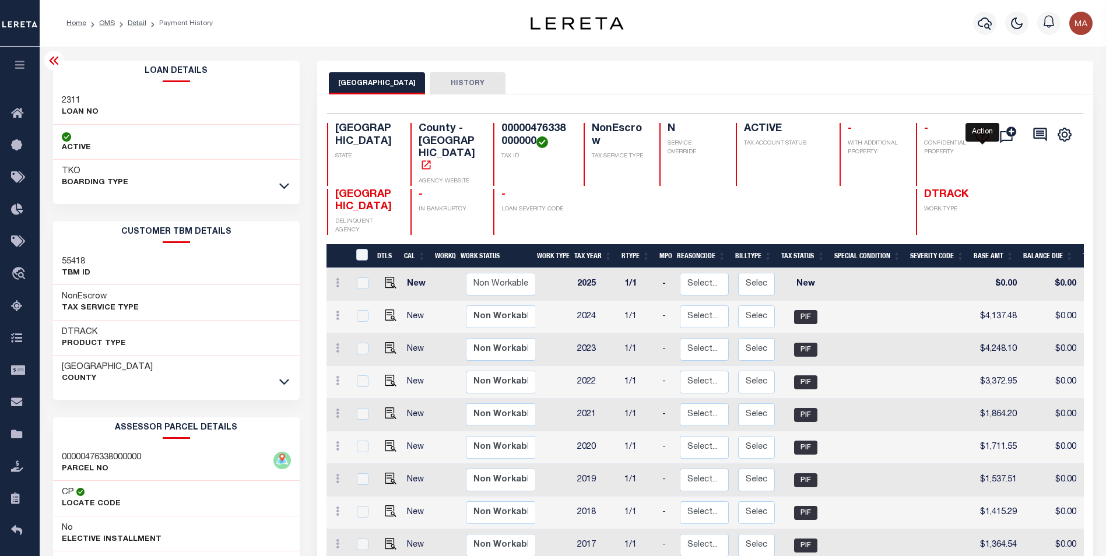
click at [984, 135] on icon "" at bounding box center [983, 135] width 14 height 14
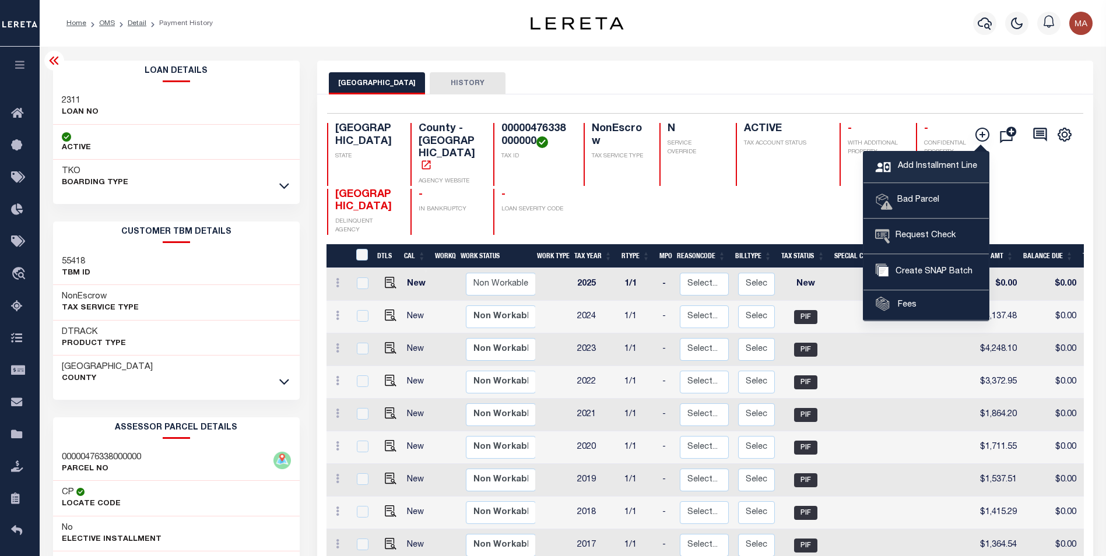
click at [937, 163] on span "Add Installment Line" at bounding box center [936, 166] width 82 height 13
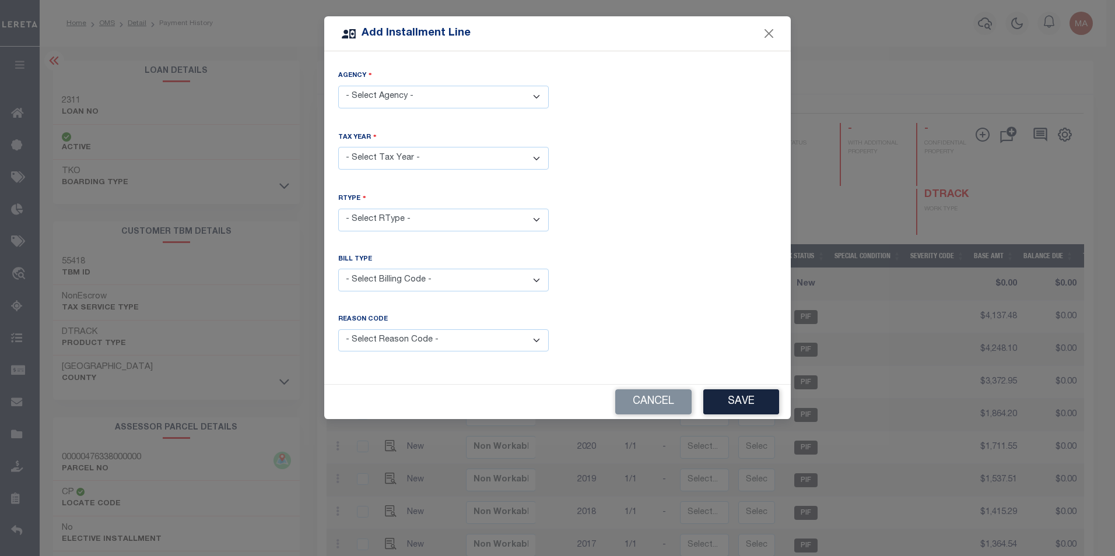
click at [418, 99] on select "- Select Agency - DALLAS COUNTY - County" at bounding box center [443, 97] width 211 height 23
select select "4811300000"
click at [338, 86] on select "- Select Agency - DALLAS COUNTY - County" at bounding box center [443, 97] width 211 height 23
click at [423, 161] on select "- Select Year - 2005 2006 2007 2008 2009 2010 2011 2012 2013 2014 2015 2016 201…" at bounding box center [443, 158] width 211 height 23
select select "2026"
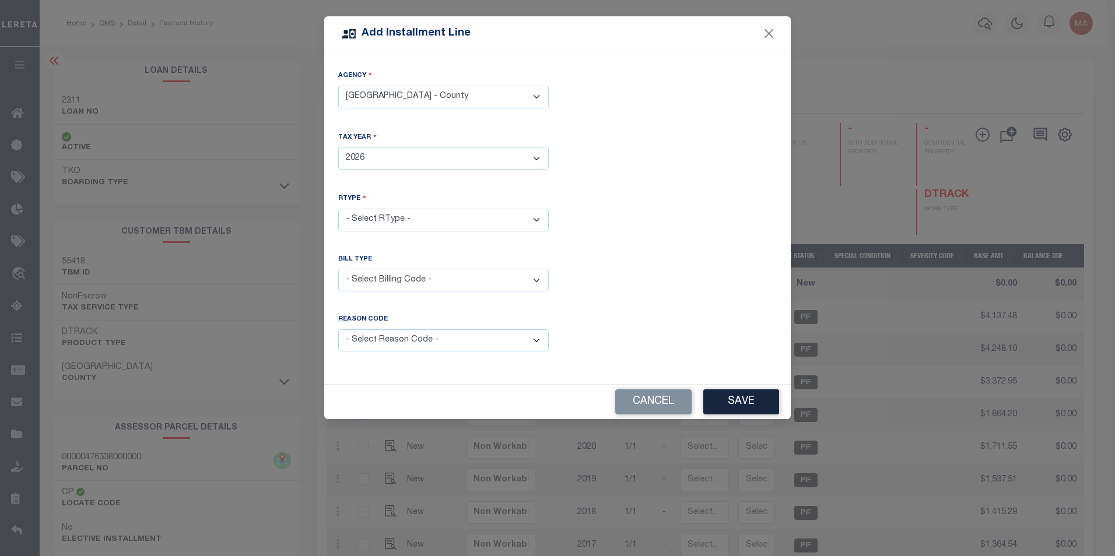
click at [338, 147] on select "- Select Year - 2005 2006 2007 2008 2009 2010 2011 2012 2013 2014 2015 2016 201…" at bounding box center [443, 158] width 211 height 23
click at [418, 218] on select "- Select RType - 1/1" at bounding box center [443, 220] width 211 height 23
select select "0"
click at [338, 209] on select "- Select RType - 1/1" at bounding box center [443, 220] width 211 height 23
click at [751, 403] on button "Save" at bounding box center [741, 402] width 76 height 25
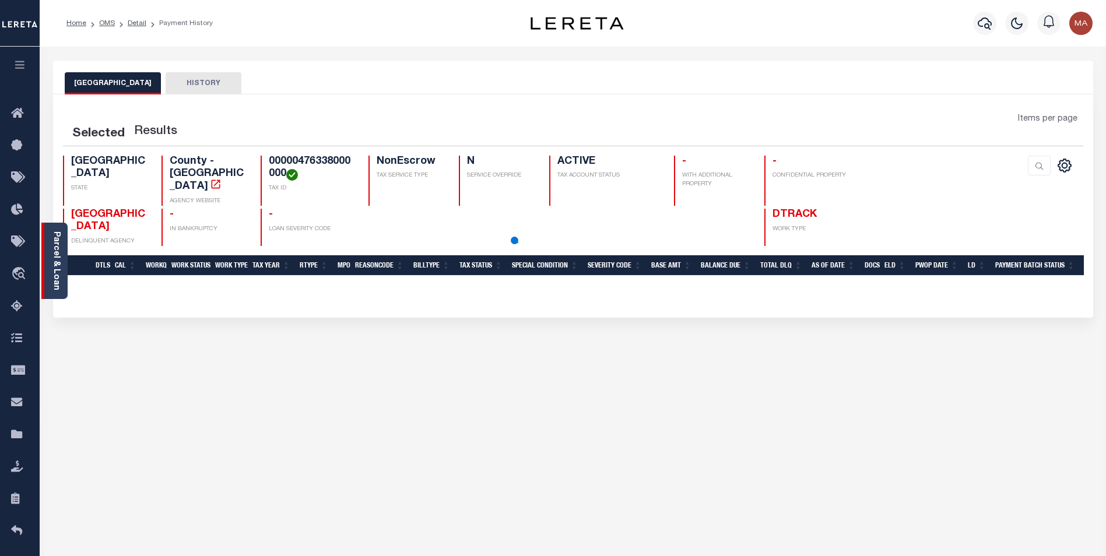
click at [50, 255] on div "Parcel & Loan" at bounding box center [54, 261] width 26 height 76
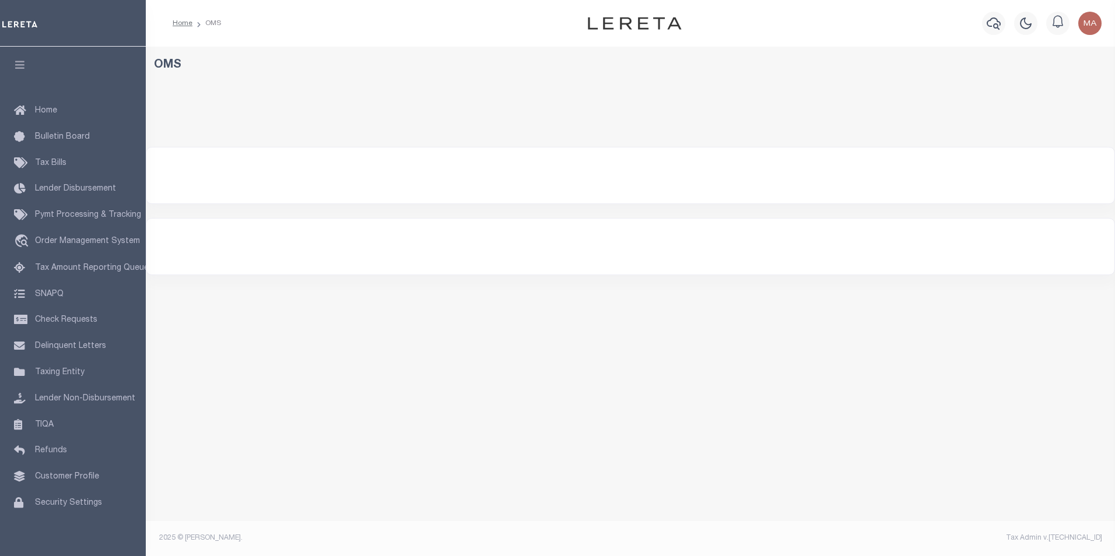
select select "200"
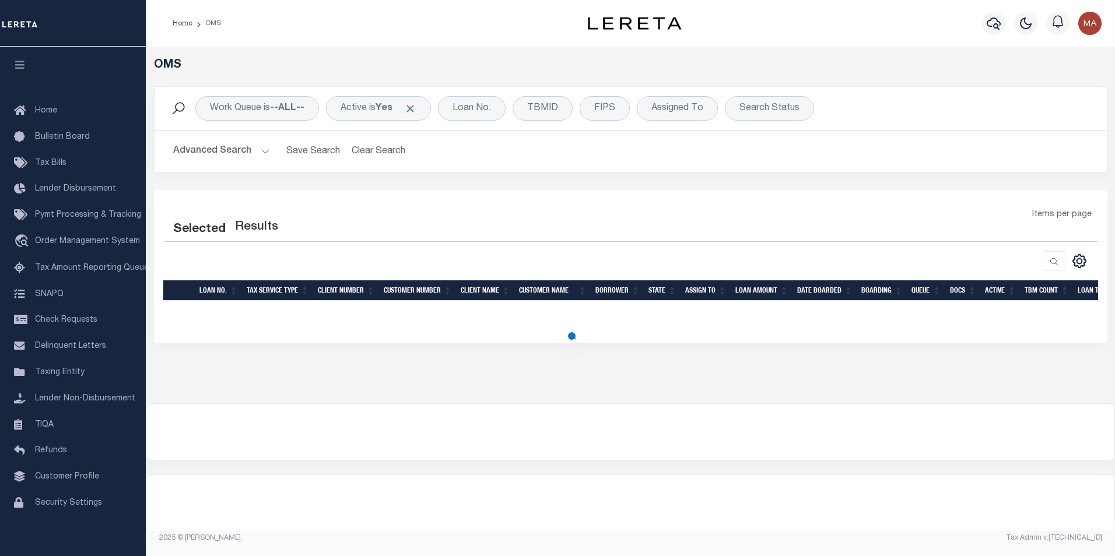
select select "200"
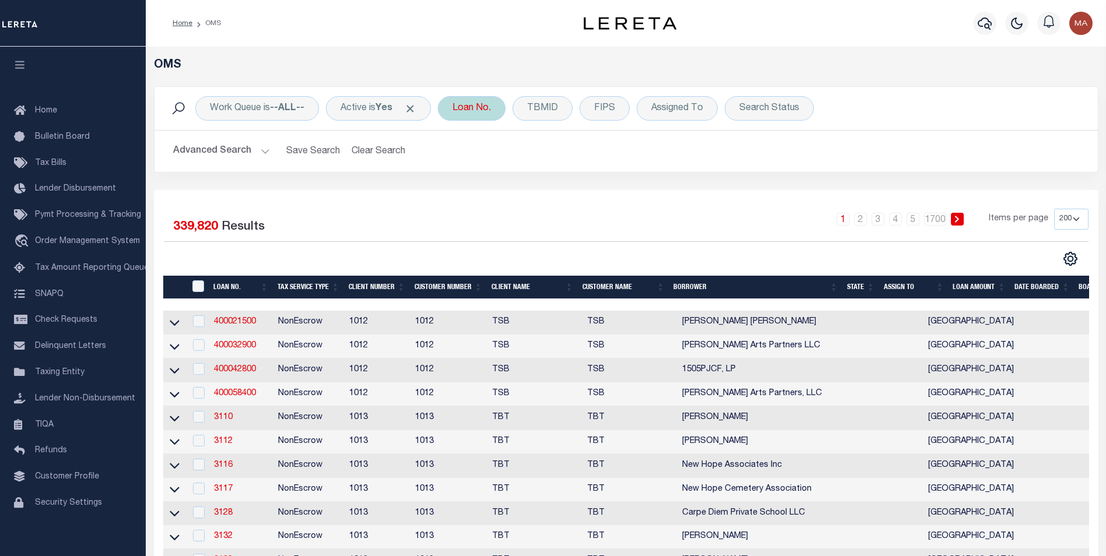
click at [482, 110] on div "Loan No." at bounding box center [472, 108] width 68 height 24
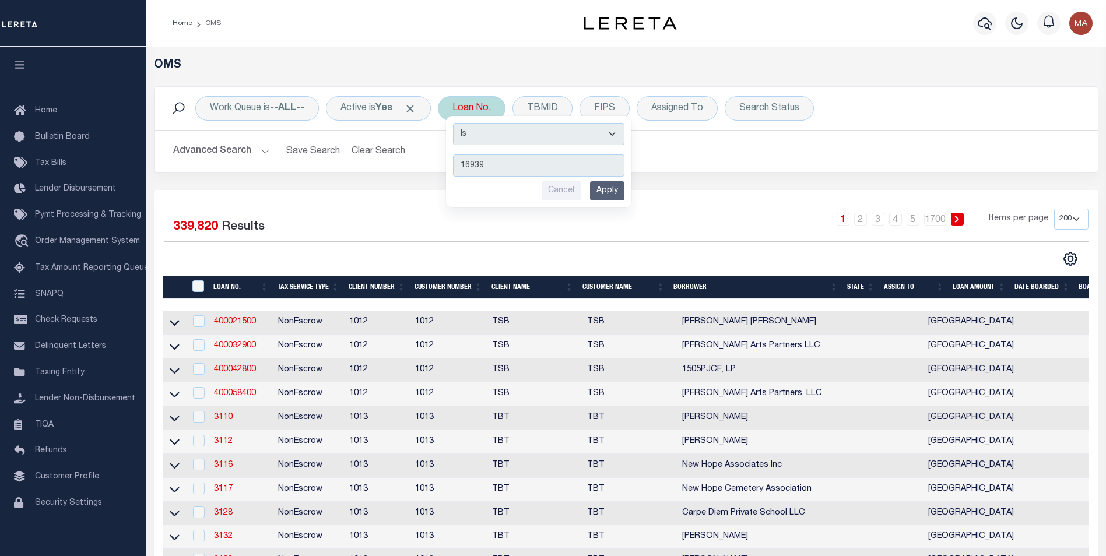
type input "16939"
drag, startPoint x: 614, startPoint y: 195, endPoint x: 703, endPoint y: 209, distance: 90.8
click at [615, 195] on input "Apply" at bounding box center [607, 190] width 34 height 19
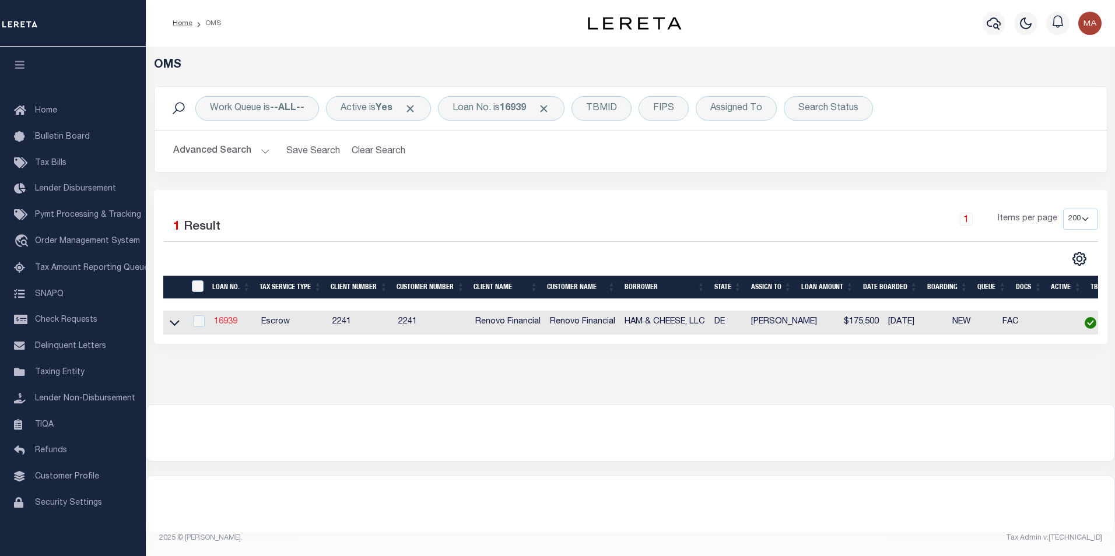
click at [234, 324] on link "16939" at bounding box center [225, 322] width 23 height 8
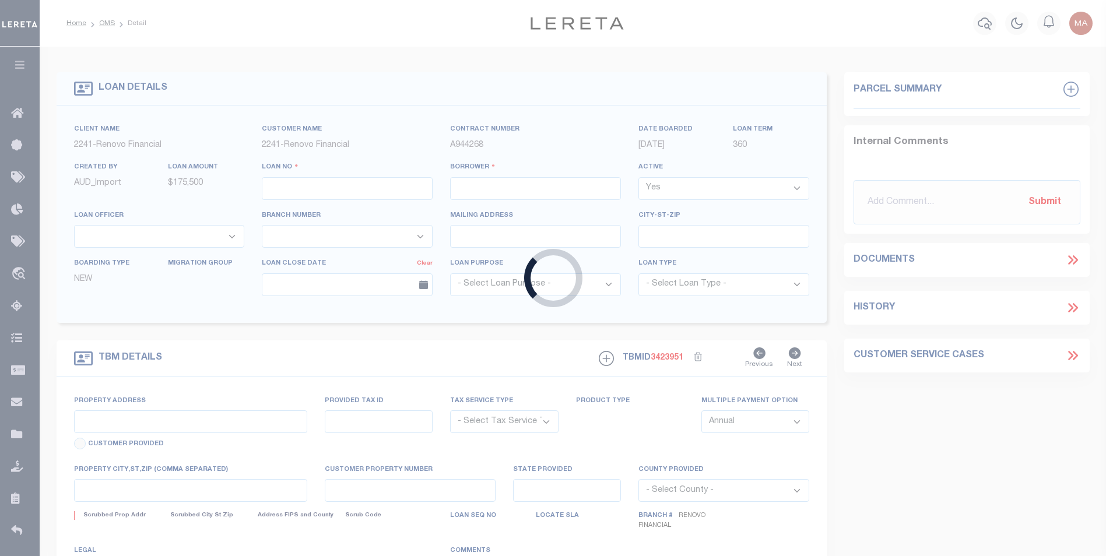
type input "16939"
type input "HAM & CHEESE, LLC"
select select
type input "[STREET_ADDRESS][PERSON_NAME]"
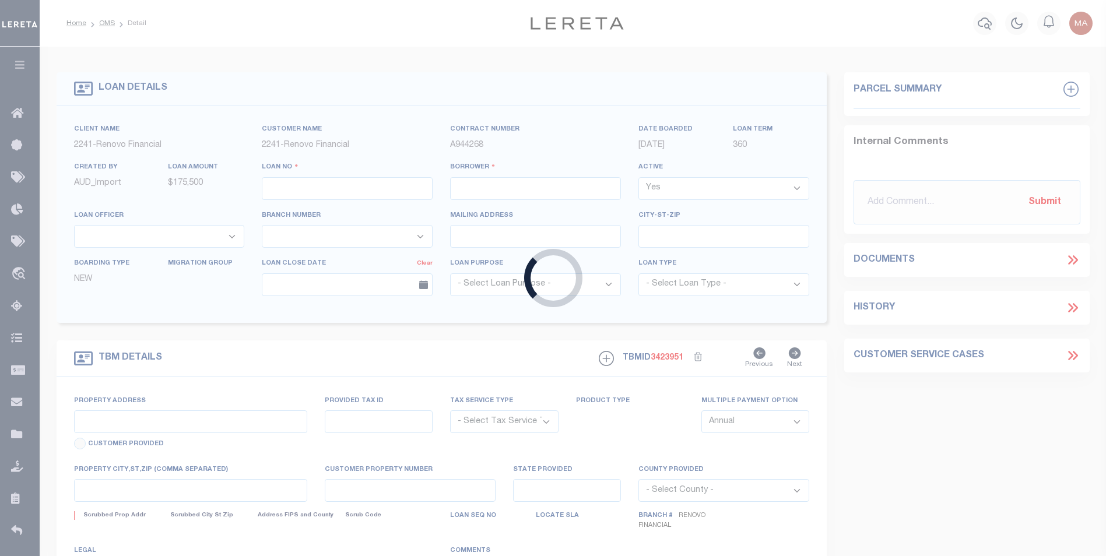
type input "Wilmington DE 19803"
select select "10"
select select "Escrow"
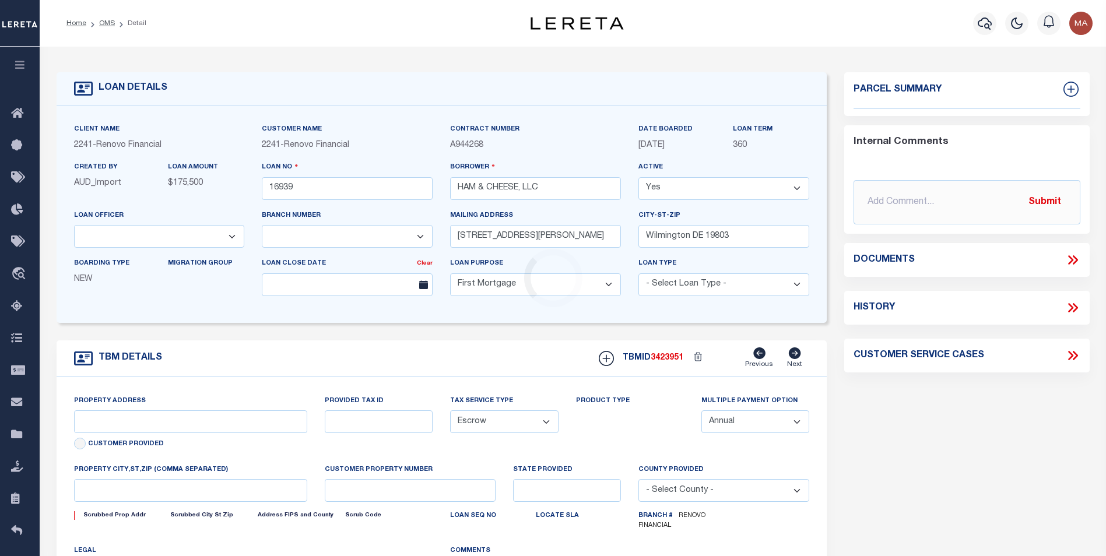
select select "25066"
select select "14701"
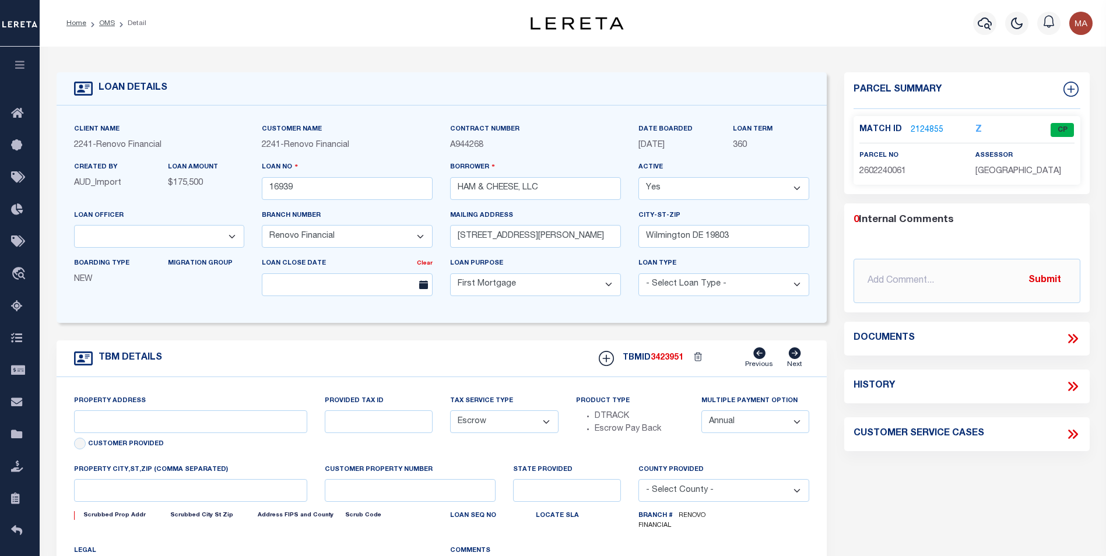
click at [926, 127] on link "2124855" at bounding box center [927, 130] width 33 height 12
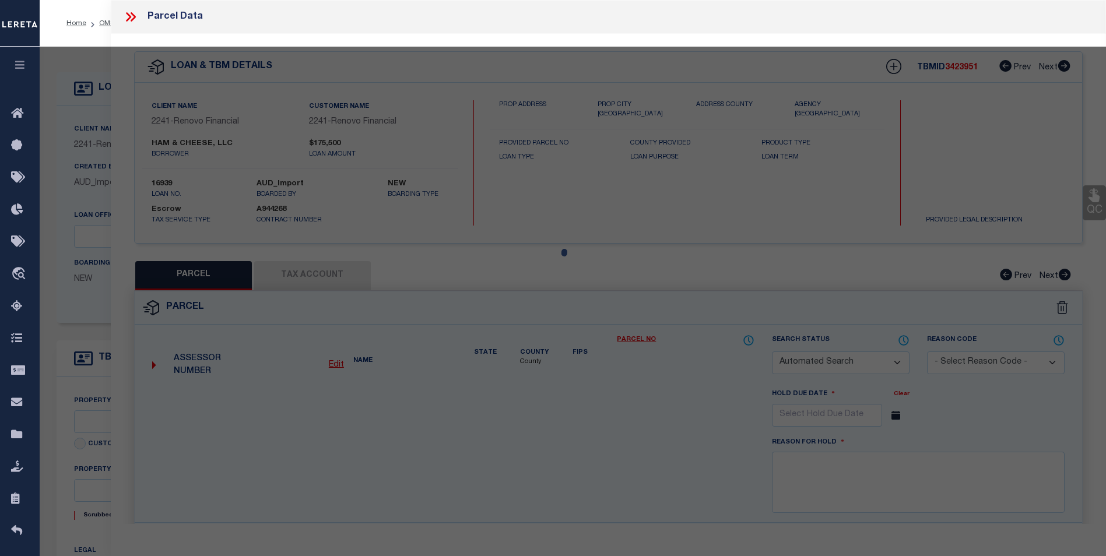
type input "[STREET_ADDRESS]"
select select
type input "Wilmington, DE 19802"
type input "a0kUS000007e4ld"
type input "DE"
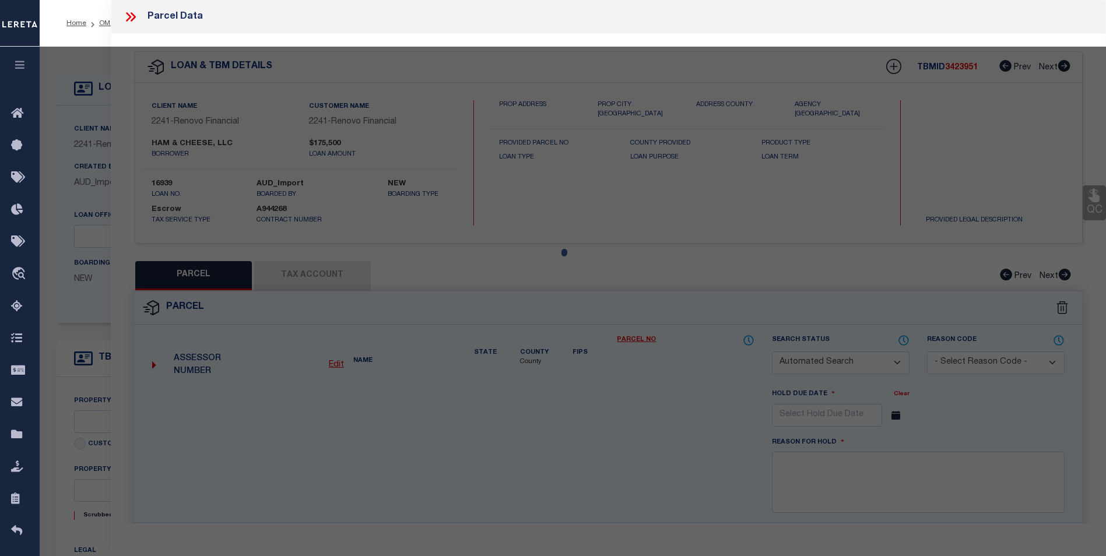
select select
type textarea "LEGAL REQUIRED"
checkbox input "false"
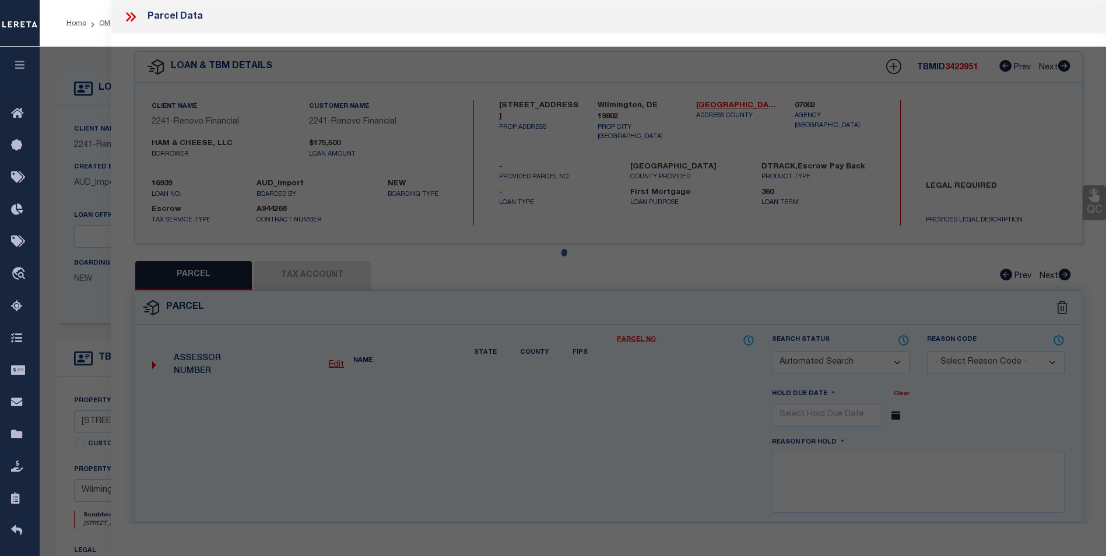
select select "CP"
type input "Wilmington, DE 19802"
select select
type input "1 E TWENTY FOURTH ST"
type input "Wilmington, DE 19802"
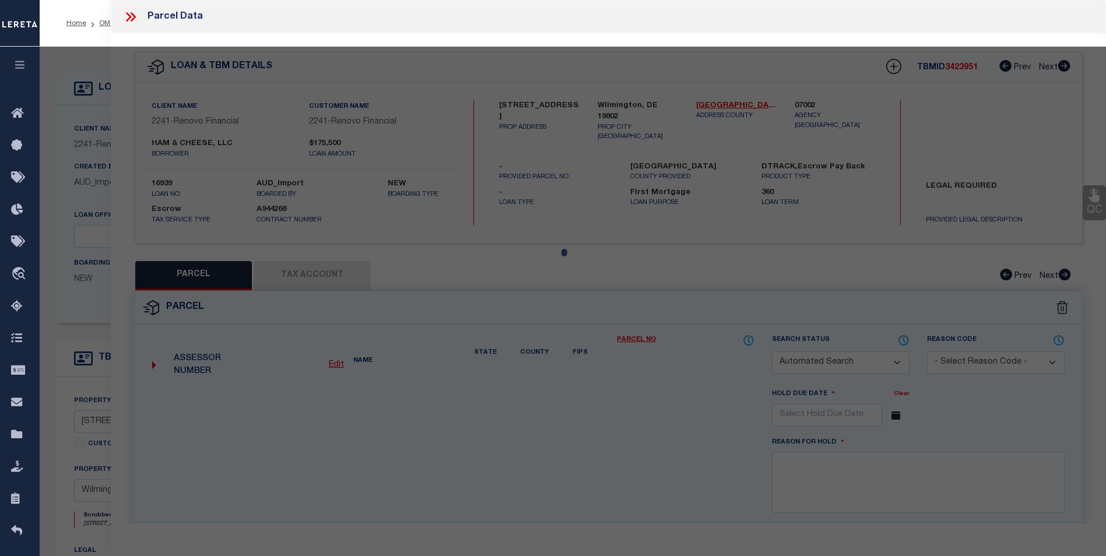
type textarea "WILMINGTON 3"
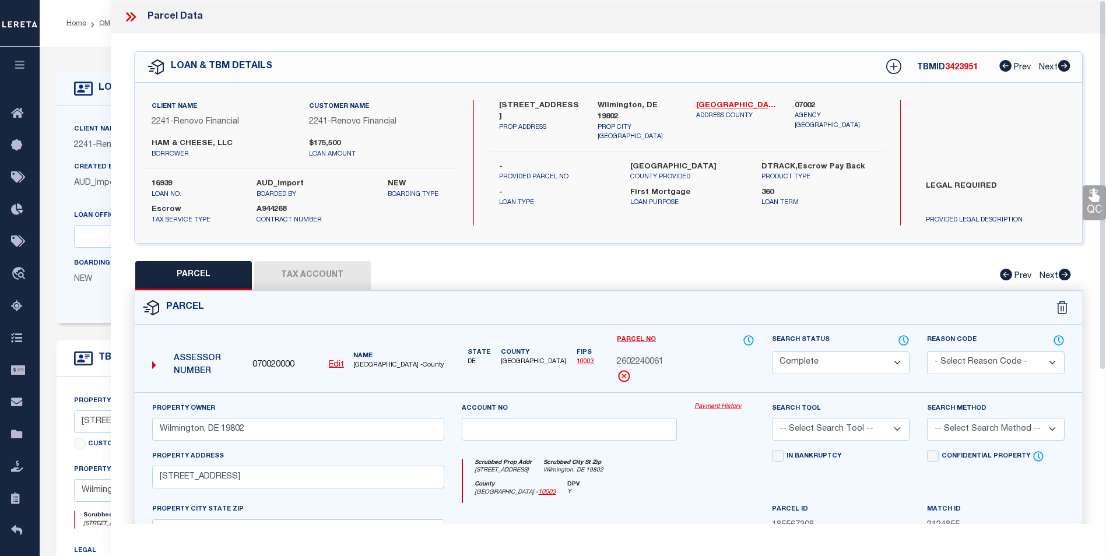
click at [715, 408] on link "Payment History" at bounding box center [725, 407] width 60 height 10
